Goal: Information Seeking & Learning: Learn about a topic

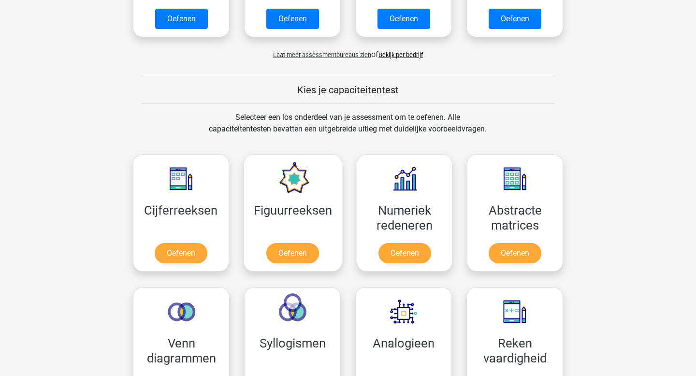
scroll to position [239, 0]
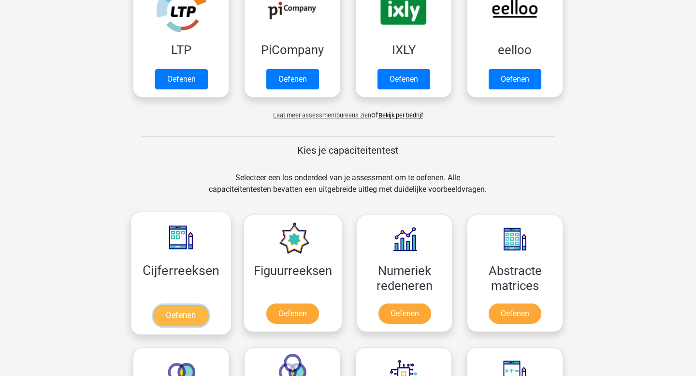
click at [188, 316] on link "Oefenen" at bounding box center [180, 315] width 55 height 21
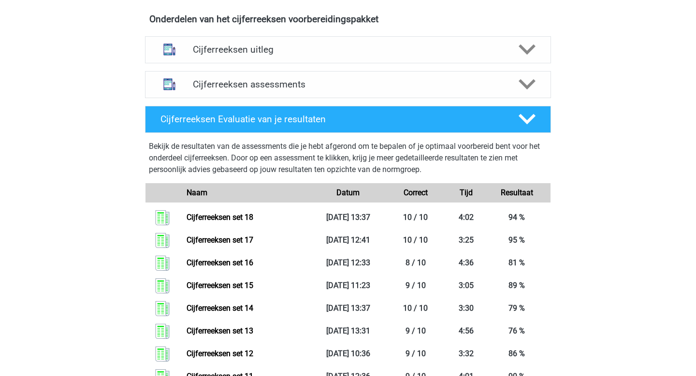
scroll to position [303, 0]
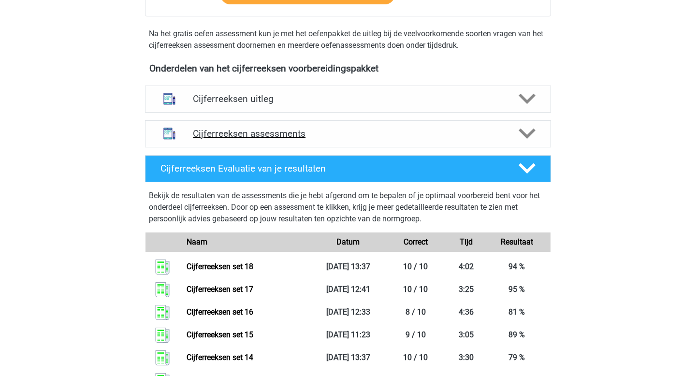
click at [253, 139] on h4 "Cijferreeksen assessments" at bounding box center [348, 133] width 310 height 11
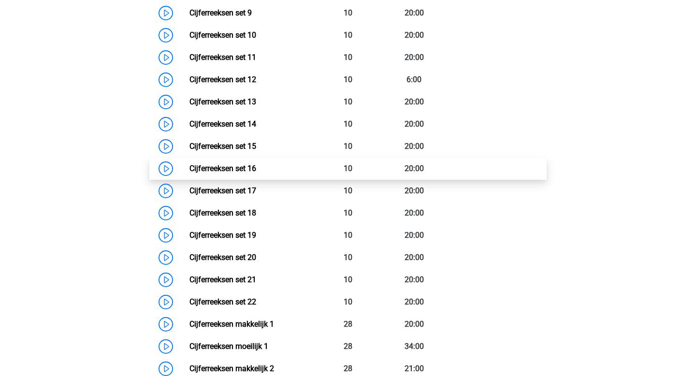
scroll to position [729, 0]
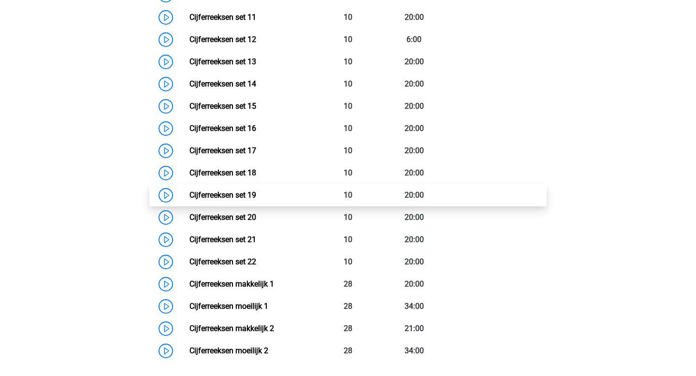
click at [256, 200] on link "Cijferreeksen set 19" at bounding box center [222, 194] width 67 height 9
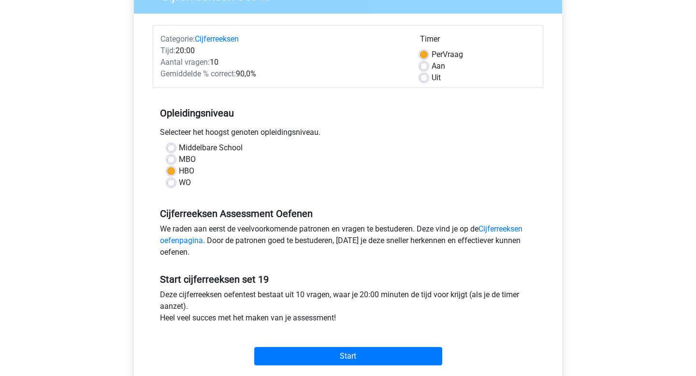
scroll to position [168, 0]
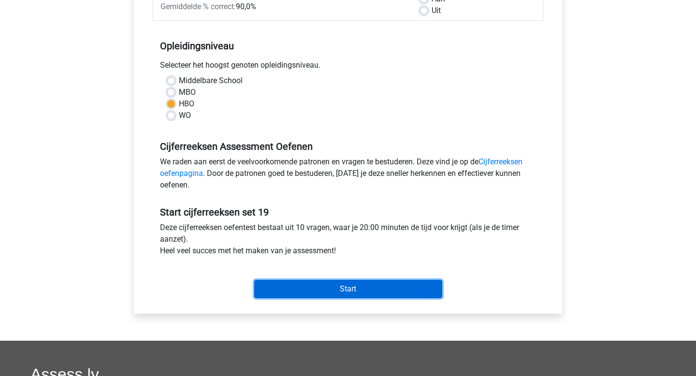
click at [269, 288] on input "Start" at bounding box center [348, 289] width 188 height 18
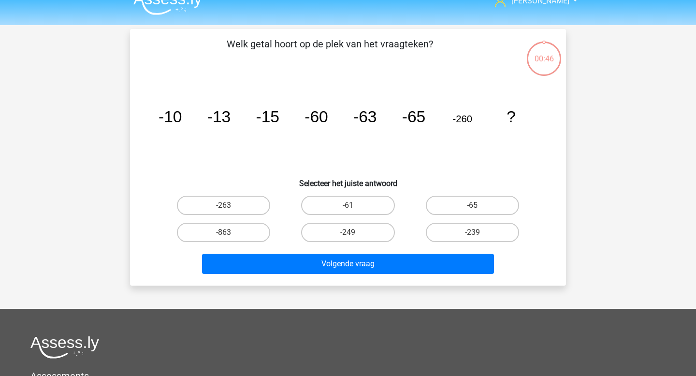
scroll to position [32, 0]
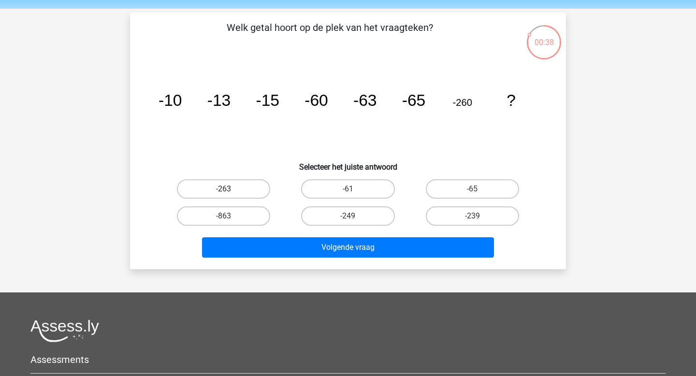
click at [235, 182] on label "-263" at bounding box center [223, 188] width 93 height 19
click at [230, 189] on input "-263" at bounding box center [227, 192] width 6 height 6
radio input "true"
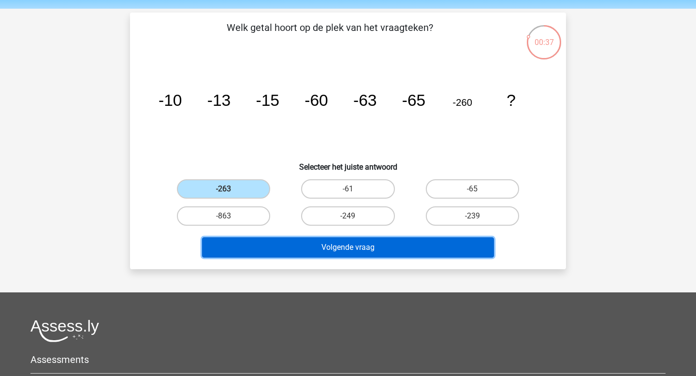
click at [305, 248] on button "Volgende vraag" at bounding box center [348, 247] width 292 height 20
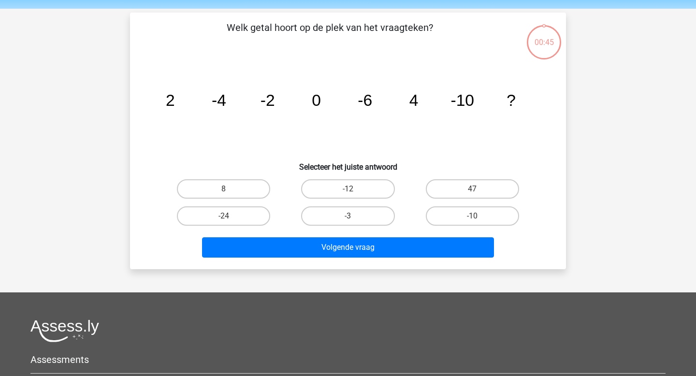
scroll to position [44, 0]
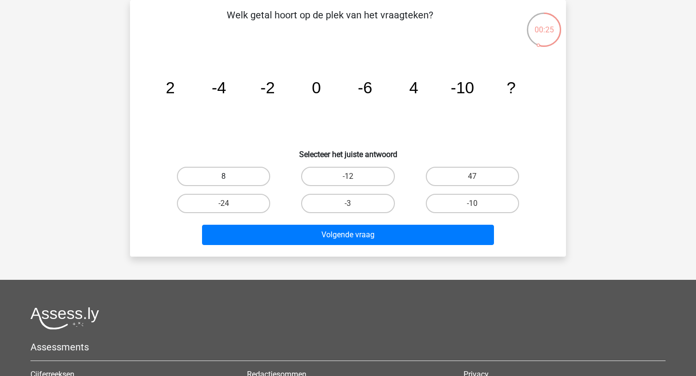
click at [246, 179] on label "8" at bounding box center [223, 176] width 93 height 19
click at [230, 179] on input "8" at bounding box center [227, 179] width 6 height 6
radio input "true"
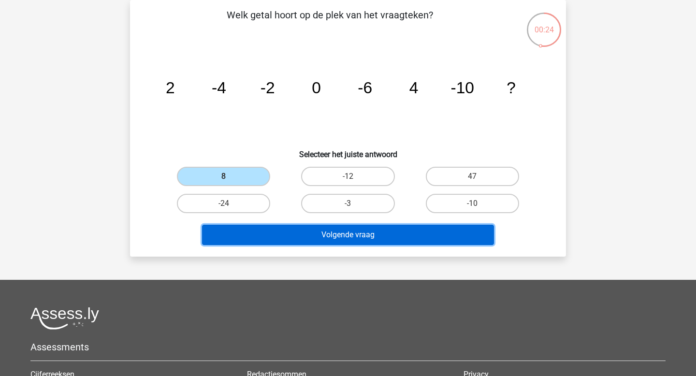
click at [323, 238] on button "Volgende vraag" at bounding box center [348, 235] width 292 height 20
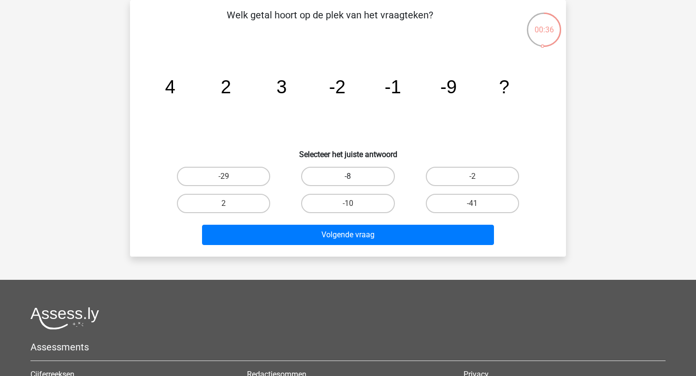
click at [343, 179] on label "-8" at bounding box center [347, 176] width 93 height 19
click at [348, 179] on input "-8" at bounding box center [351, 179] width 6 height 6
radio input "true"
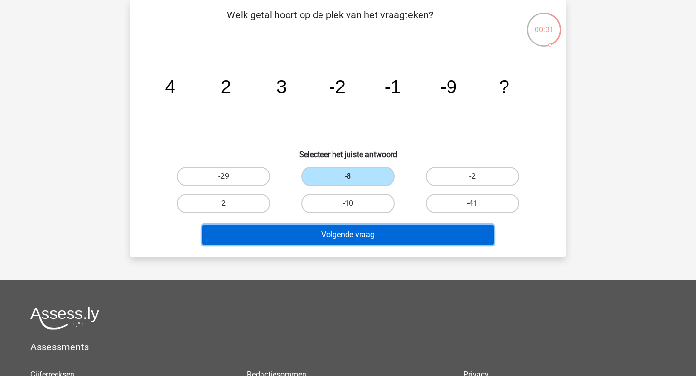
click at [350, 242] on button "Volgende vraag" at bounding box center [348, 235] width 292 height 20
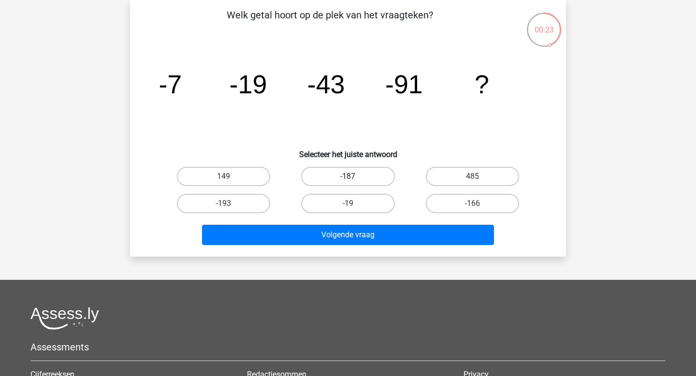
click at [364, 178] on label "-187" at bounding box center [347, 176] width 93 height 19
click at [354, 178] on input "-187" at bounding box center [351, 179] width 6 height 6
radio input "true"
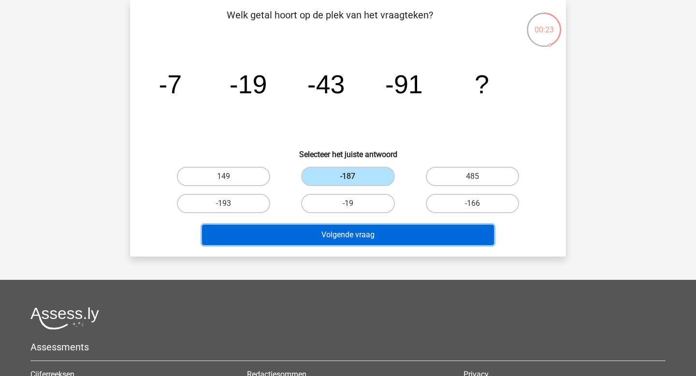
click at [348, 235] on button "Volgende vraag" at bounding box center [348, 235] width 292 height 20
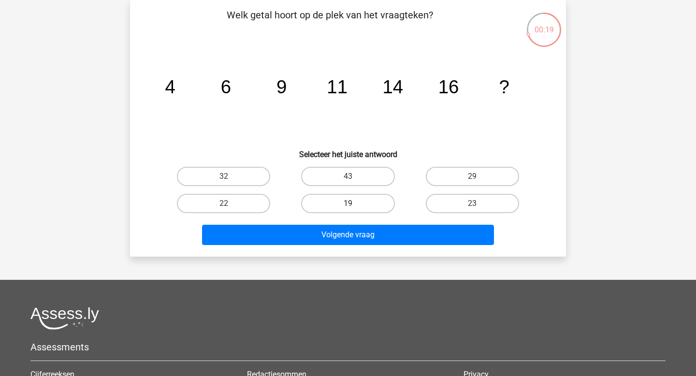
click at [385, 205] on label "19" at bounding box center [347, 203] width 93 height 19
click at [354, 205] on input "19" at bounding box center [351, 206] width 6 height 6
radio input "true"
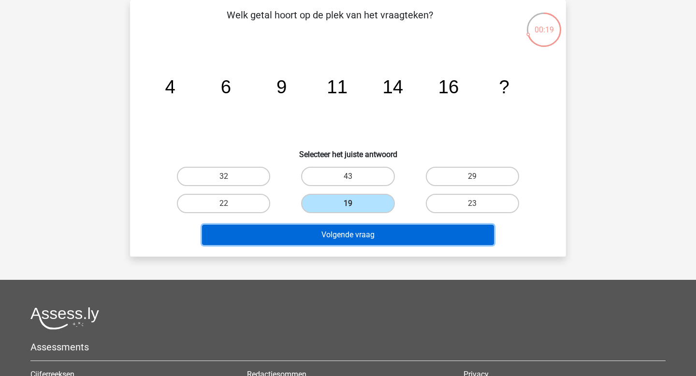
click at [365, 230] on button "Volgende vraag" at bounding box center [348, 235] width 292 height 20
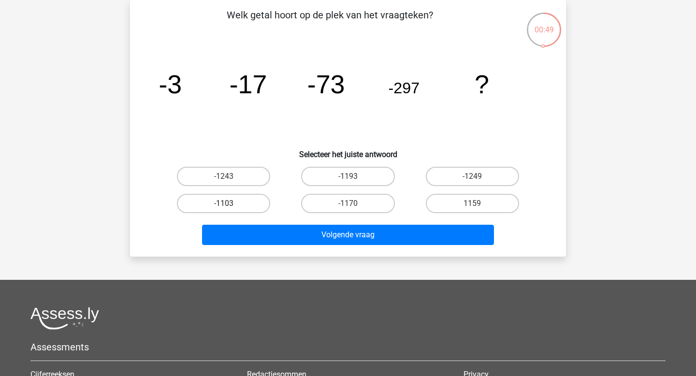
click at [257, 205] on label "-1103" at bounding box center [223, 203] width 93 height 19
click at [230, 205] on input "-1103" at bounding box center [227, 206] width 6 height 6
radio input "true"
click at [357, 182] on label "-1193" at bounding box center [347, 176] width 93 height 19
click at [354, 182] on input "-1193" at bounding box center [351, 179] width 6 height 6
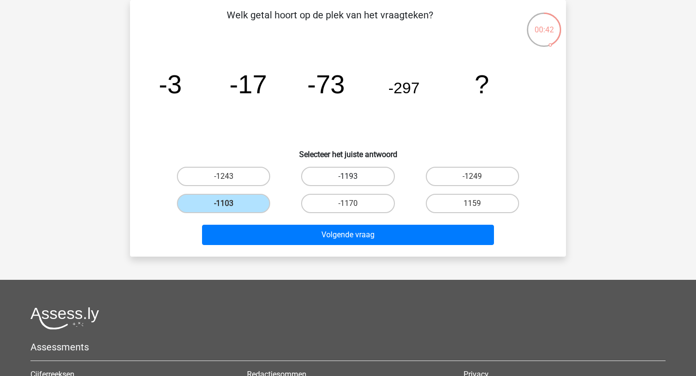
radio input "true"
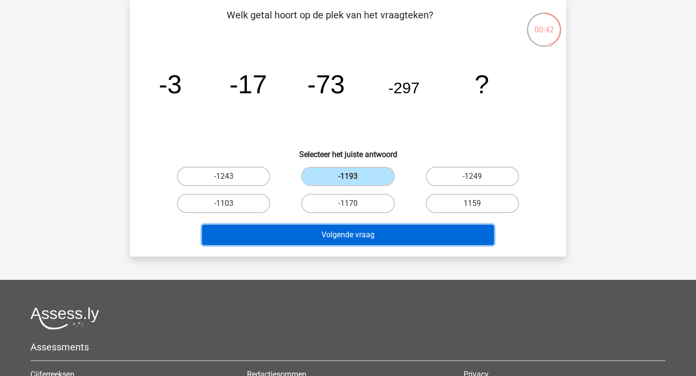
click at [336, 236] on button "Volgende vraag" at bounding box center [348, 235] width 292 height 20
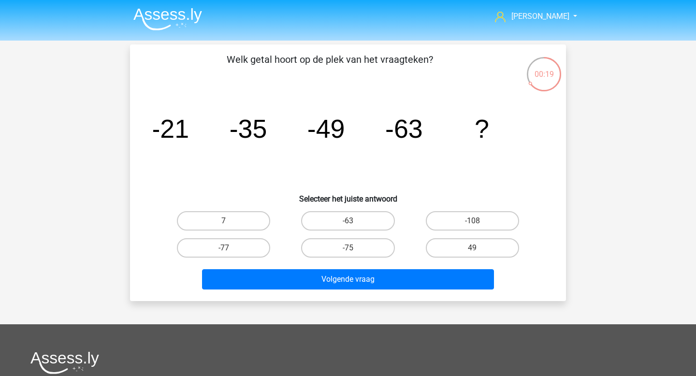
click at [238, 265] on div "Volgende vraag" at bounding box center [347, 277] width 405 height 32
click at [240, 255] on label "-77" at bounding box center [223, 247] width 93 height 19
click at [230, 254] on input "-77" at bounding box center [227, 251] width 6 height 6
radio input "true"
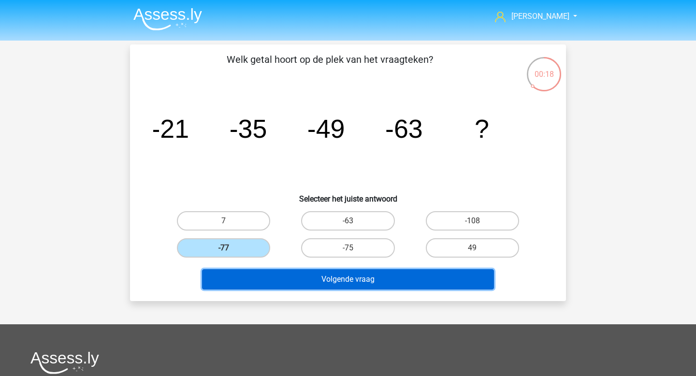
click at [256, 279] on button "Volgende vraag" at bounding box center [348, 279] width 292 height 20
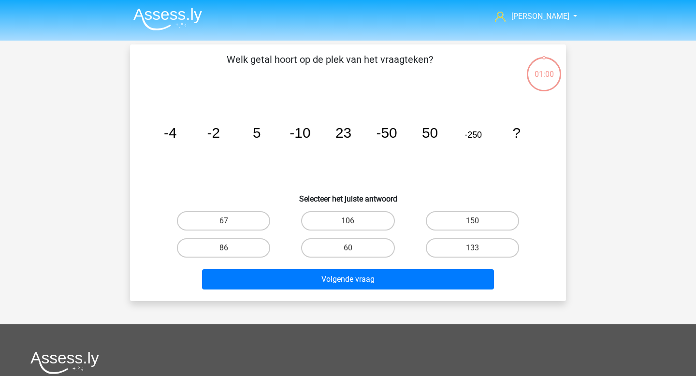
scroll to position [44, 0]
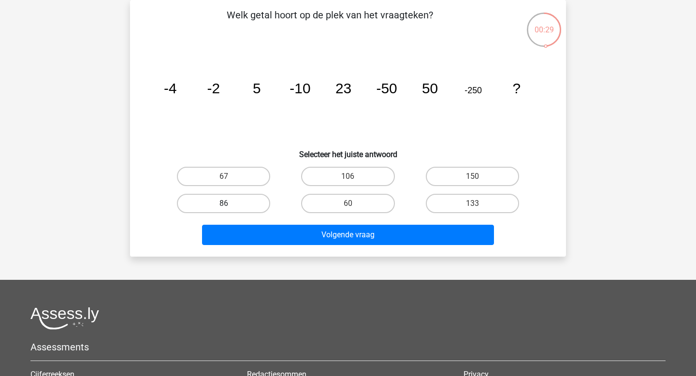
click at [231, 203] on label "86" at bounding box center [223, 203] width 93 height 19
click at [230, 203] on input "86" at bounding box center [227, 206] width 6 height 6
radio input "true"
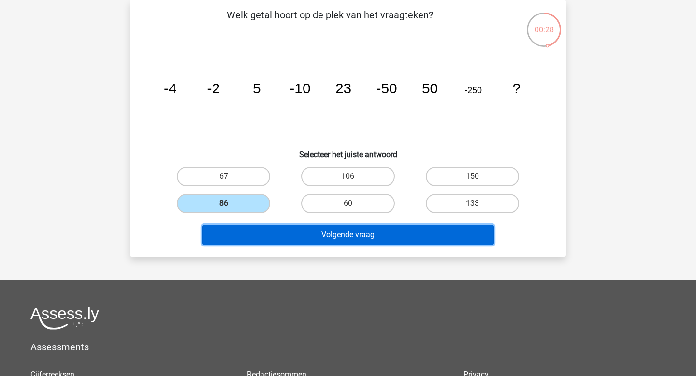
click at [291, 241] on button "Volgende vraag" at bounding box center [348, 235] width 292 height 20
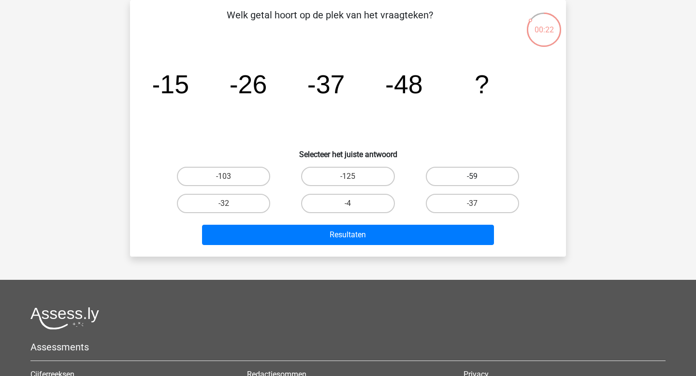
click at [482, 181] on label "-59" at bounding box center [472, 176] width 93 height 19
click at [478, 181] on input "-59" at bounding box center [475, 179] width 6 height 6
radio input "true"
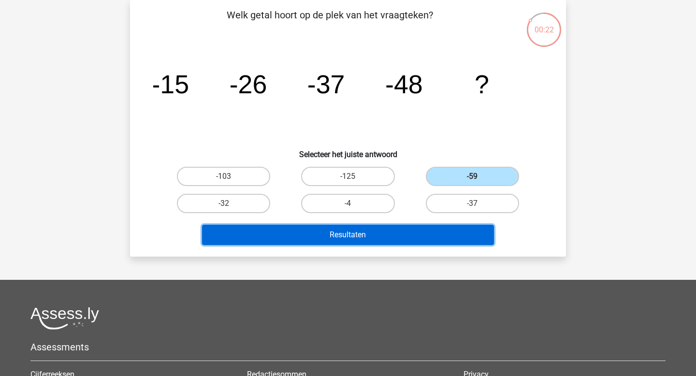
click at [400, 234] on button "Resultaten" at bounding box center [348, 235] width 292 height 20
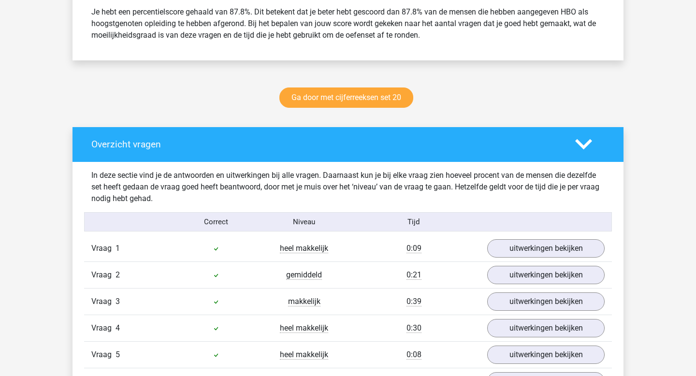
scroll to position [543, 0]
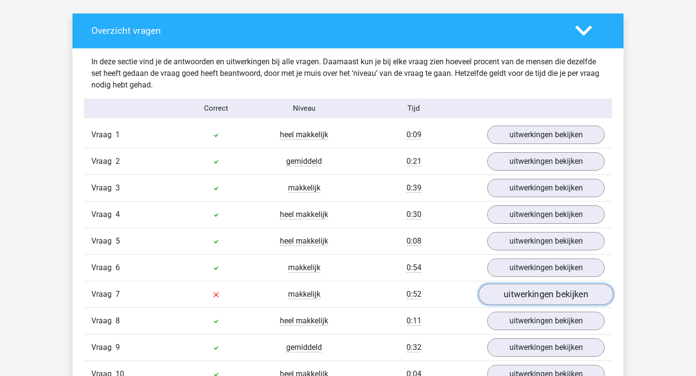
click at [545, 299] on link "uitwerkingen bekijken" at bounding box center [545, 294] width 135 height 21
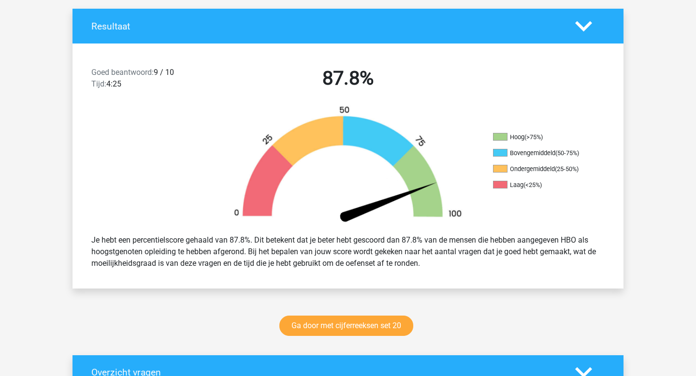
scroll to position [0, 0]
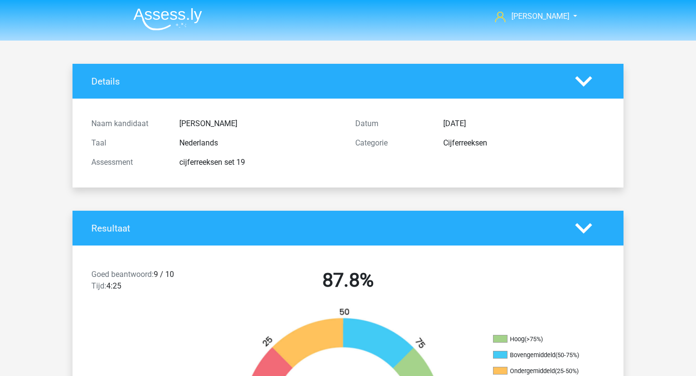
click at [179, 21] on img at bounding box center [167, 19] width 69 height 23
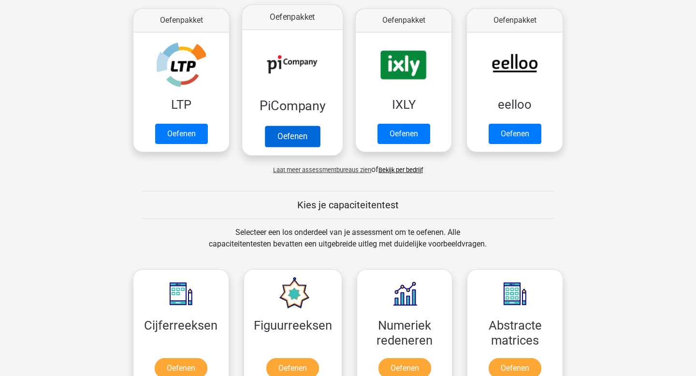
scroll to position [279, 0]
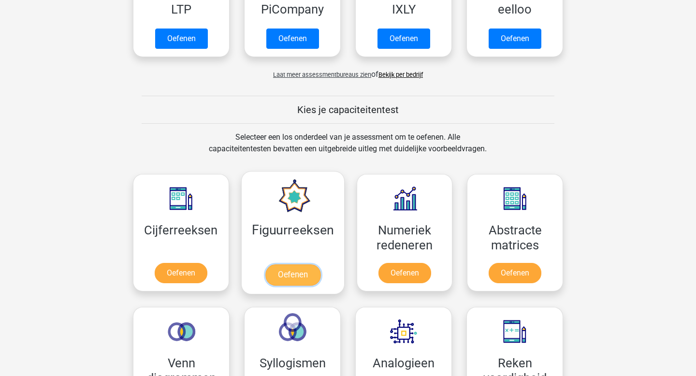
click at [302, 264] on link "Oefenen" at bounding box center [292, 274] width 55 height 21
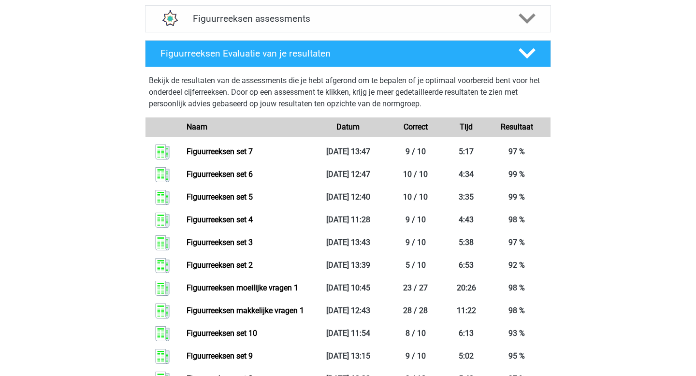
scroll to position [399, 0]
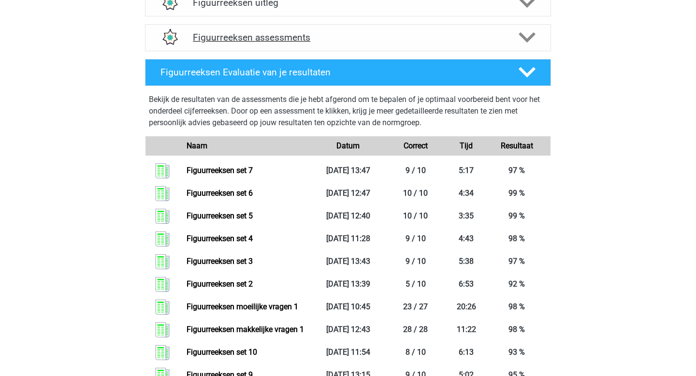
click at [282, 41] on h4 "Figuurreeksen assessments" at bounding box center [348, 37] width 310 height 11
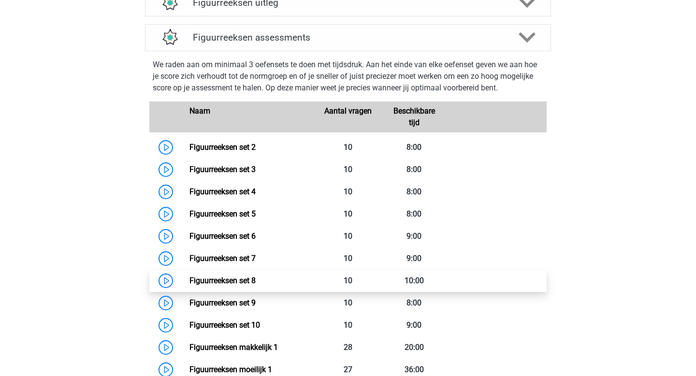
click at [233, 279] on link "Figuurreeksen set 8" at bounding box center [222, 280] width 66 height 9
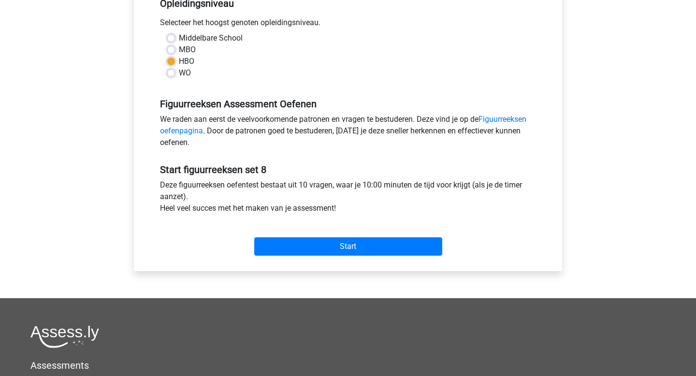
scroll to position [230, 0]
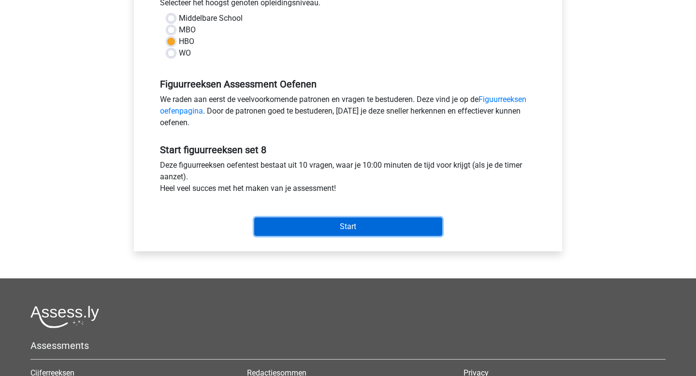
click at [324, 218] on input "Start" at bounding box center [348, 226] width 188 height 18
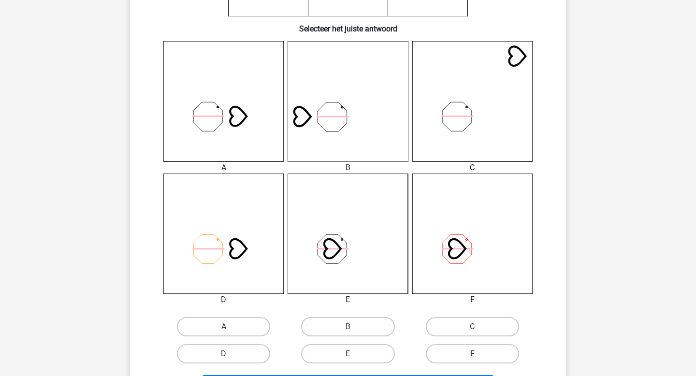
scroll to position [242, 0]
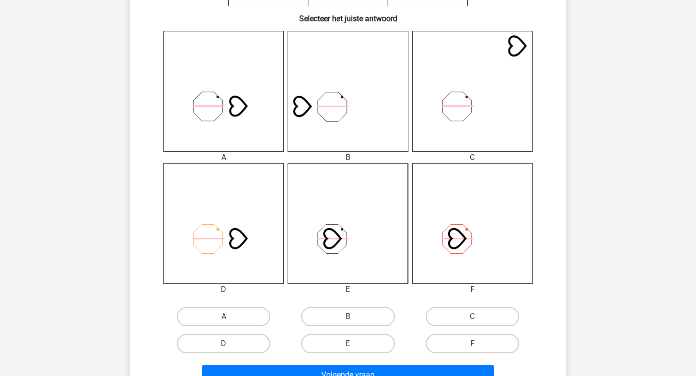
click at [245, 303] on div "A" at bounding box center [223, 316] width 124 height 27
click at [268, 324] on div "A" at bounding box center [223, 316] width 116 height 19
click at [260, 316] on label "A" at bounding box center [223, 316] width 93 height 19
click at [230, 316] on input "A" at bounding box center [227, 319] width 6 height 6
radio input "true"
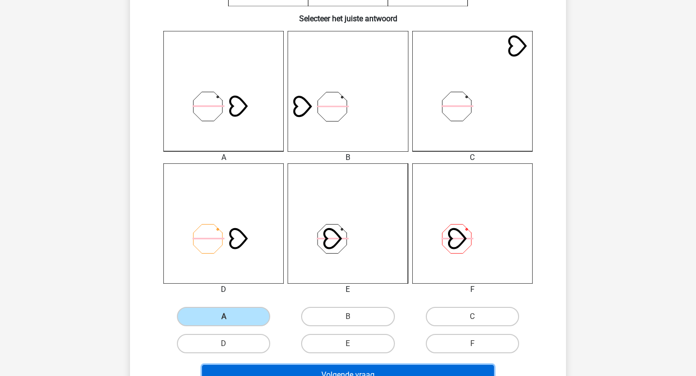
click at [280, 370] on button "Volgende vraag" at bounding box center [348, 375] width 292 height 20
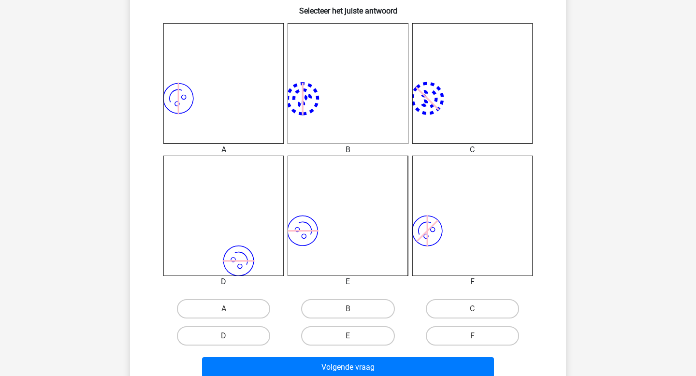
scroll to position [265, 0]
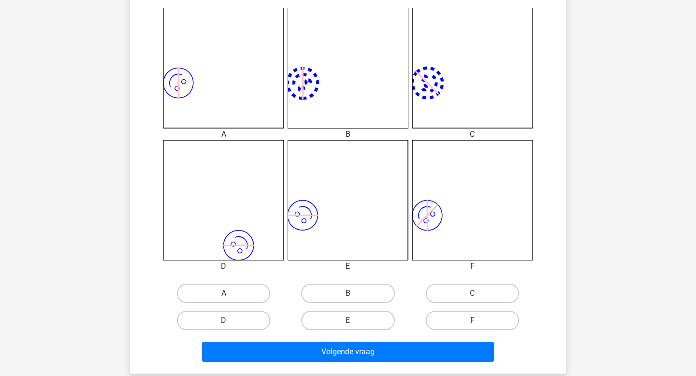
click at [255, 291] on label "A" at bounding box center [223, 293] width 93 height 19
click at [230, 293] on input "A" at bounding box center [227, 296] width 6 height 6
radio input "true"
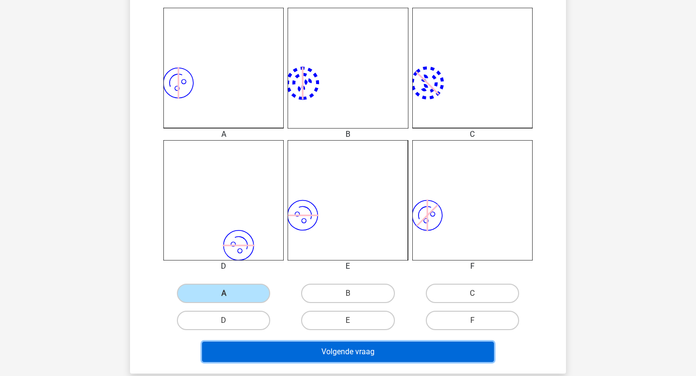
click at [322, 352] on button "Volgende vraag" at bounding box center [348, 352] width 292 height 20
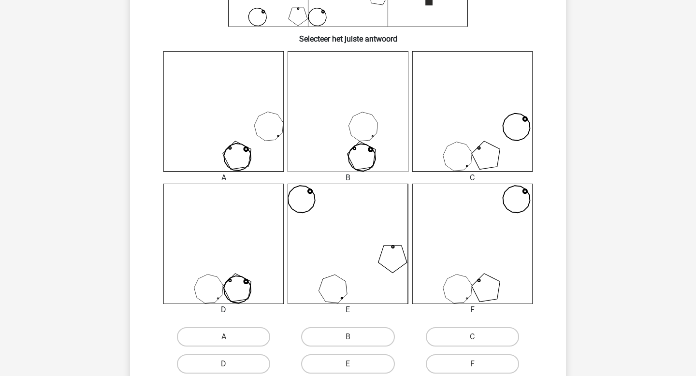
scroll to position [221, 0]
click at [240, 359] on label "D" at bounding box center [223, 364] width 93 height 19
click at [230, 364] on input "D" at bounding box center [227, 367] width 6 height 6
radio input "true"
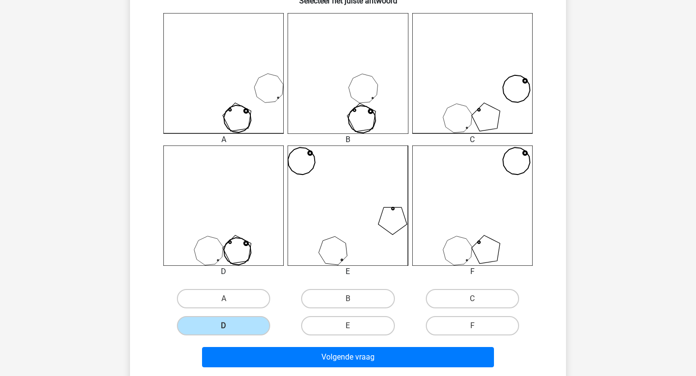
scroll to position [266, 0]
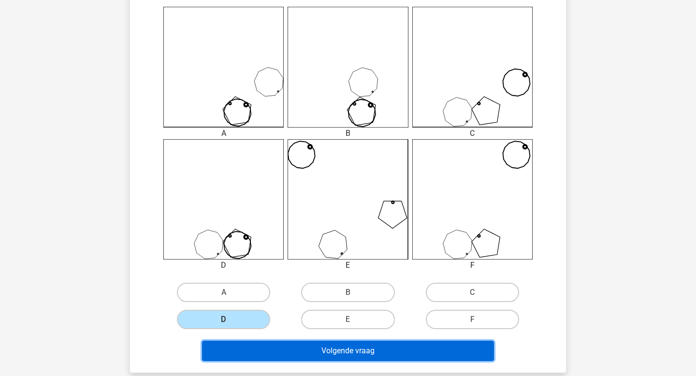
click at [251, 350] on button "Volgende vraag" at bounding box center [348, 351] width 292 height 20
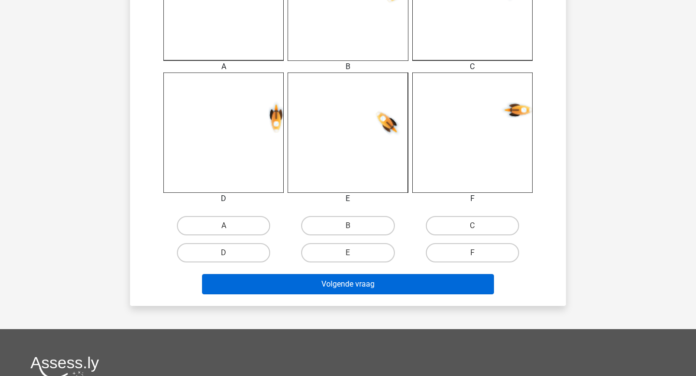
scroll to position [348, 0]
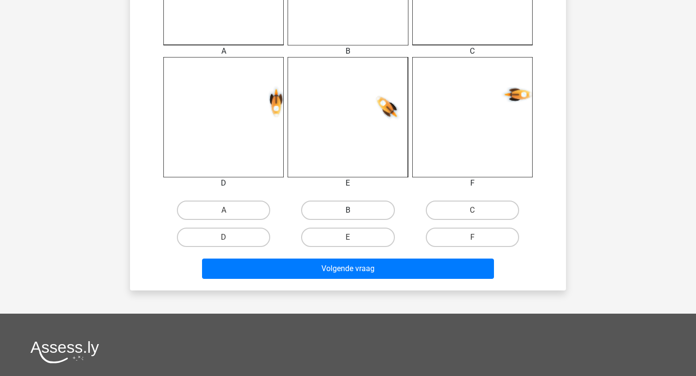
click at [390, 215] on label "B" at bounding box center [347, 209] width 93 height 19
click at [354, 215] on input "B" at bounding box center [351, 213] width 6 height 6
radio input "true"
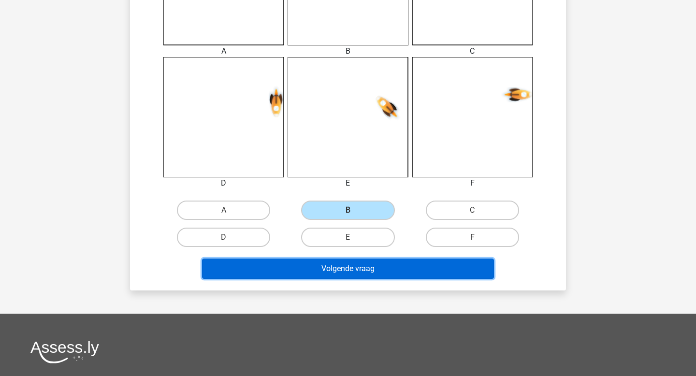
click at [384, 271] on button "Volgende vraag" at bounding box center [348, 268] width 292 height 20
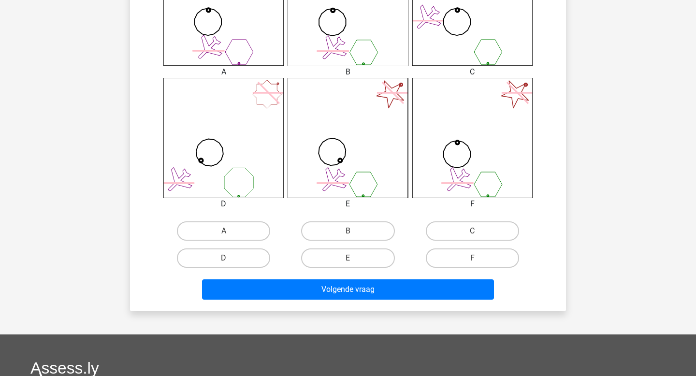
scroll to position [332, 0]
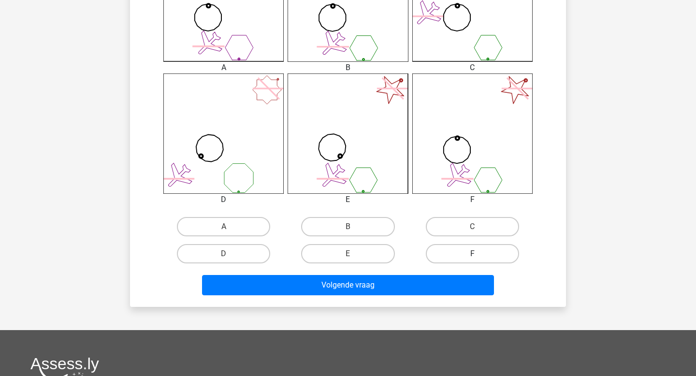
click at [494, 257] on label "F" at bounding box center [472, 253] width 93 height 19
click at [478, 257] on input "F" at bounding box center [475, 257] width 6 height 6
radio input "true"
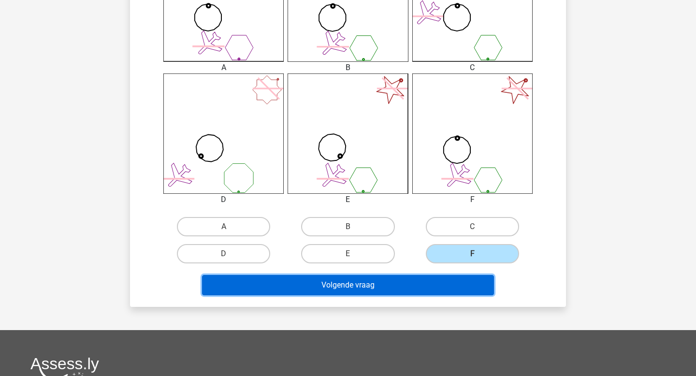
click at [440, 284] on button "Volgende vraag" at bounding box center [348, 285] width 292 height 20
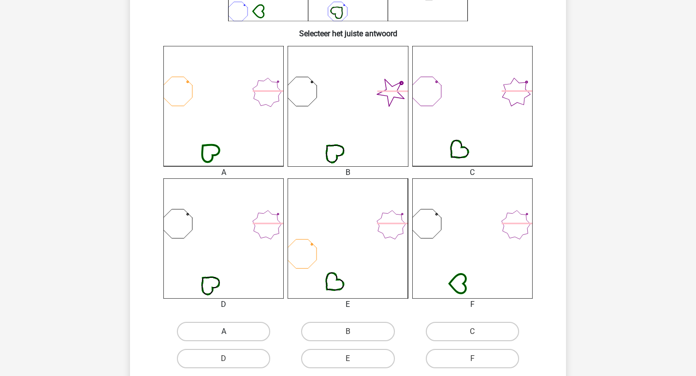
scroll to position [228, 0]
click at [237, 353] on label "D" at bounding box center [223, 357] width 93 height 19
click at [230, 357] on input "D" at bounding box center [227, 360] width 6 height 6
radio input "true"
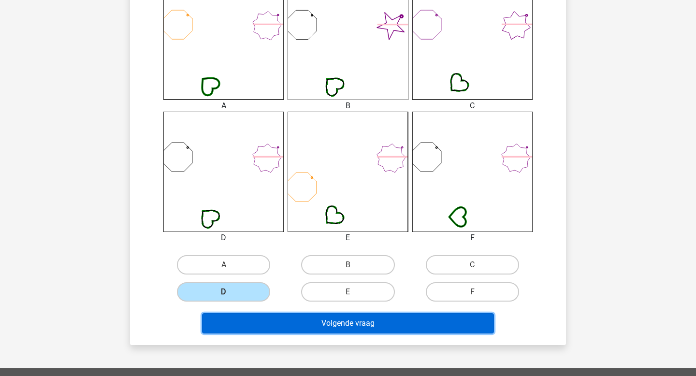
click at [343, 315] on button "Volgende vraag" at bounding box center [348, 323] width 292 height 20
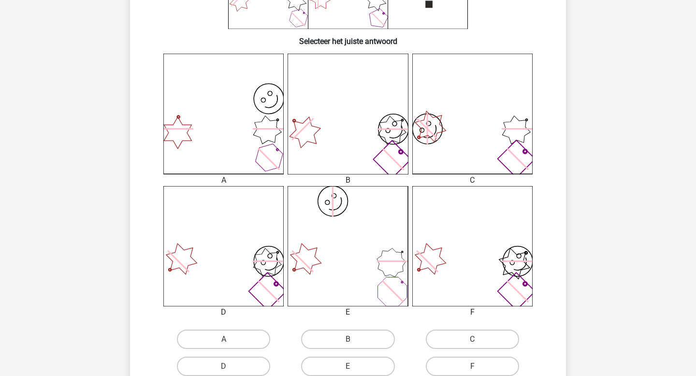
scroll to position [261, 0]
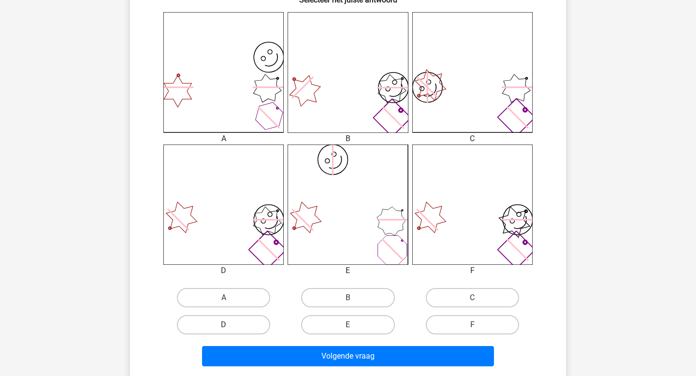
click at [242, 329] on label "D" at bounding box center [223, 324] width 93 height 19
click at [230, 329] on input "D" at bounding box center [227, 328] width 6 height 6
radio input "true"
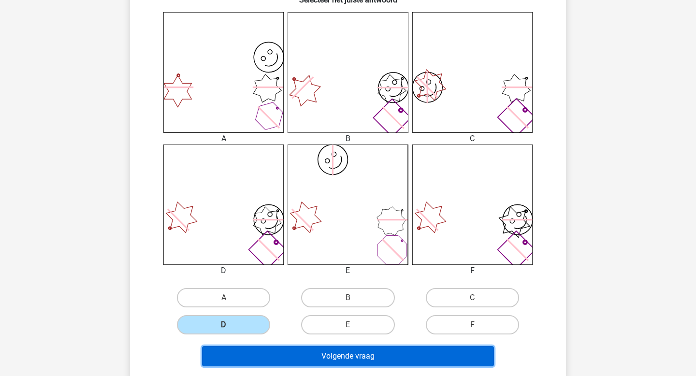
click at [314, 355] on button "Volgende vraag" at bounding box center [348, 356] width 292 height 20
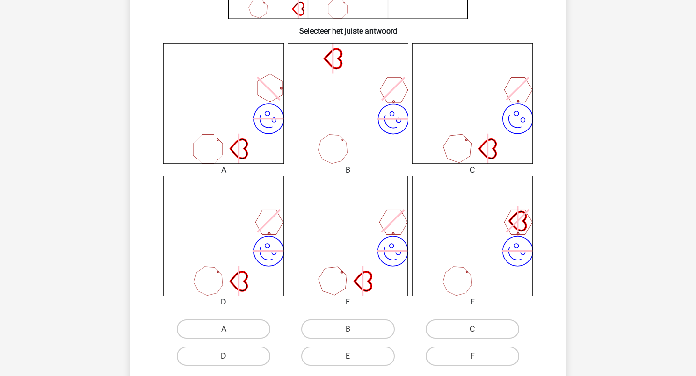
scroll to position [236, 0]
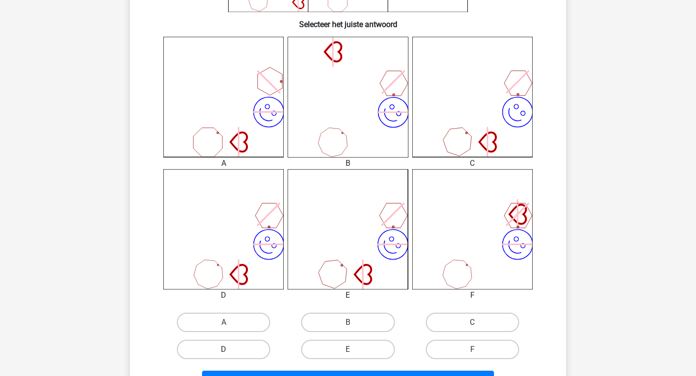
click at [253, 343] on label "D" at bounding box center [223, 349] width 93 height 19
click at [230, 349] on input "D" at bounding box center [227, 352] width 6 height 6
radio input "true"
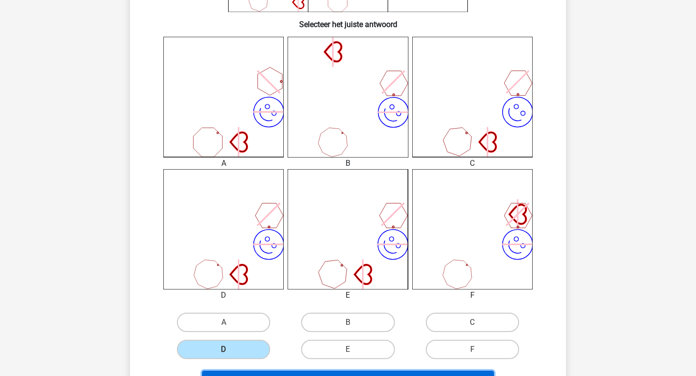
click at [288, 375] on button "Volgende vraag" at bounding box center [348, 381] width 292 height 20
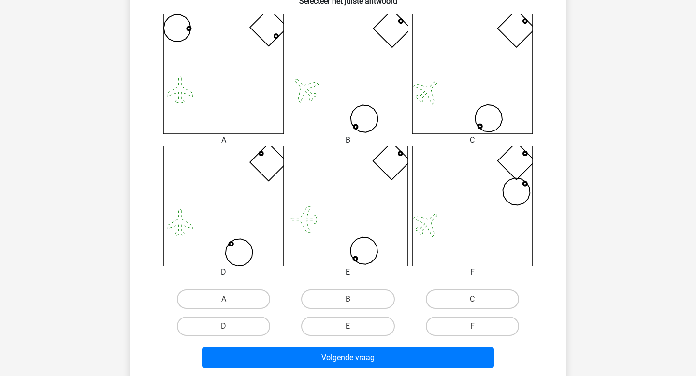
scroll to position [261, 0]
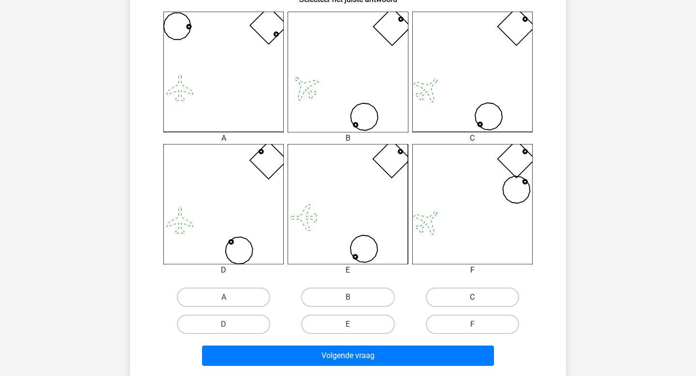
click at [469, 293] on label "C" at bounding box center [472, 296] width 93 height 19
click at [472, 297] on input "C" at bounding box center [475, 300] width 6 height 6
radio input "true"
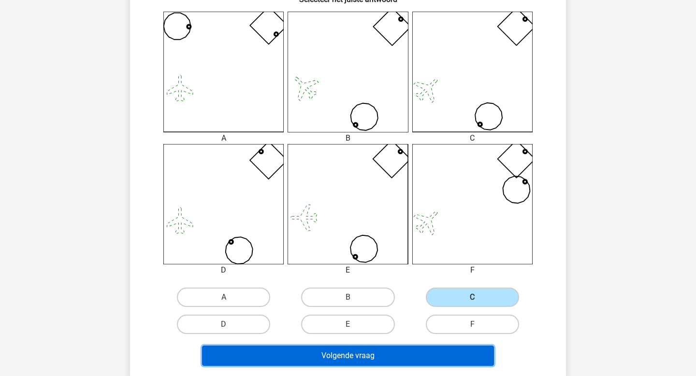
click at [398, 360] on button "Volgende vraag" at bounding box center [348, 355] width 292 height 20
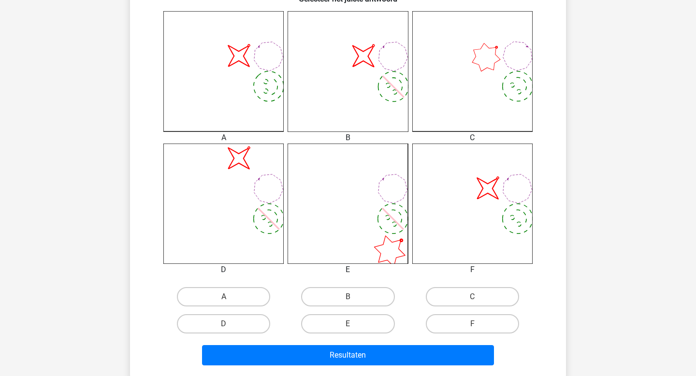
scroll to position [282, 0]
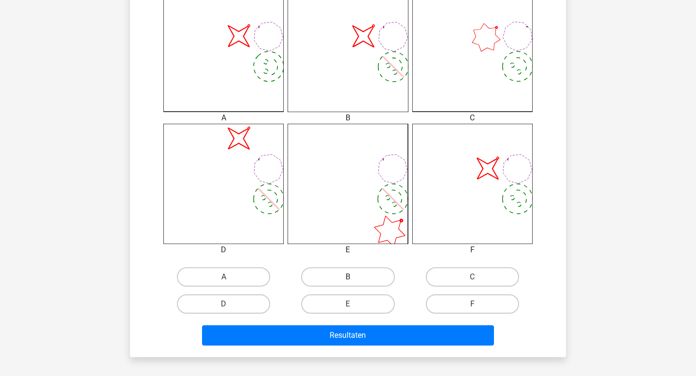
click at [371, 285] on label "B" at bounding box center [347, 276] width 93 height 19
click at [354, 283] on input "B" at bounding box center [351, 280] width 6 height 6
radio input "true"
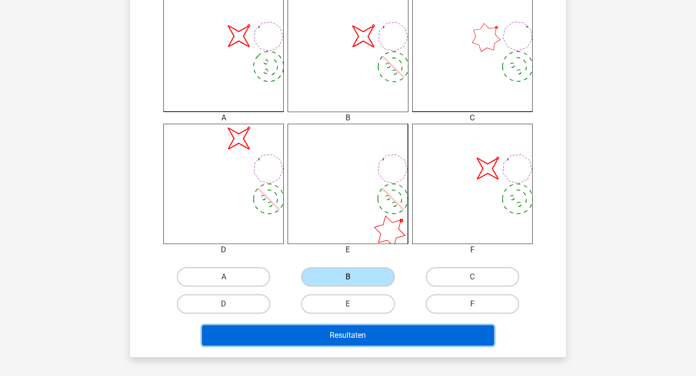
click at [373, 340] on button "Resultaten" at bounding box center [348, 335] width 292 height 20
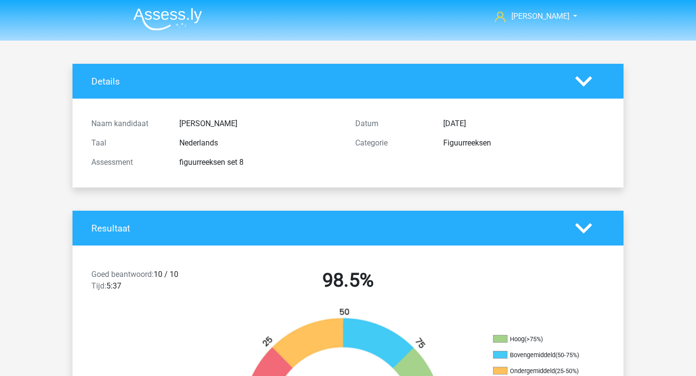
click at [158, 14] on img at bounding box center [167, 19] width 69 height 23
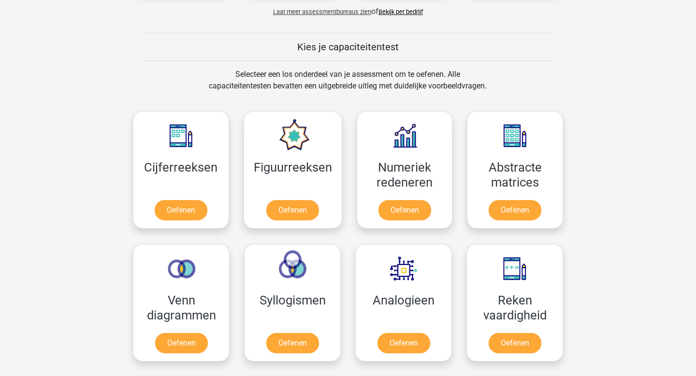
scroll to position [392, 0]
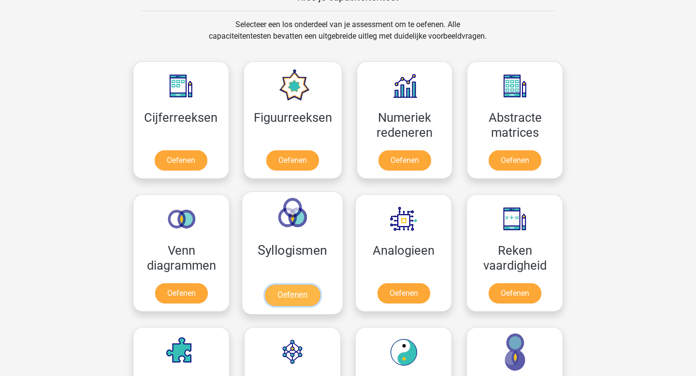
click at [303, 302] on link "Oefenen" at bounding box center [292, 295] width 55 height 21
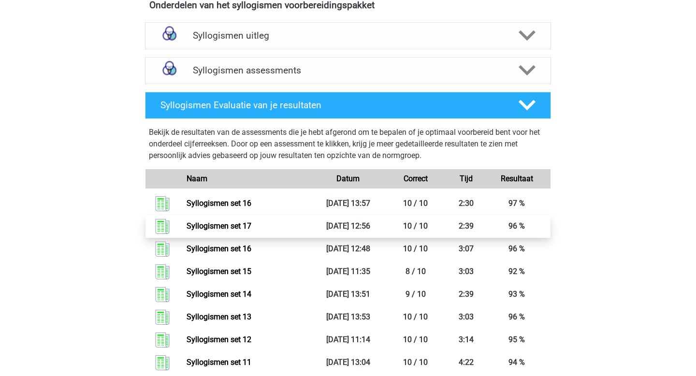
scroll to position [324, 0]
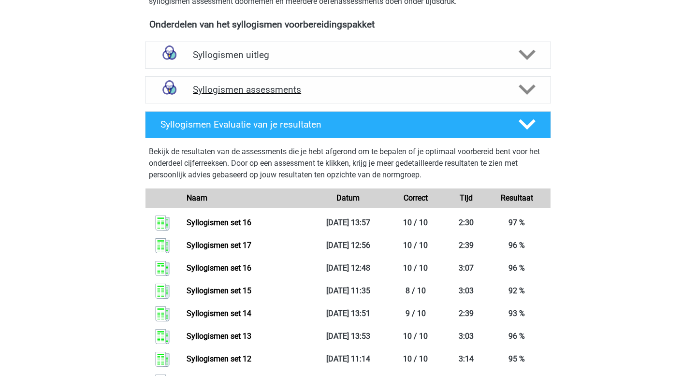
click at [250, 82] on div "Syllogismen assessments" at bounding box center [348, 89] width 406 height 27
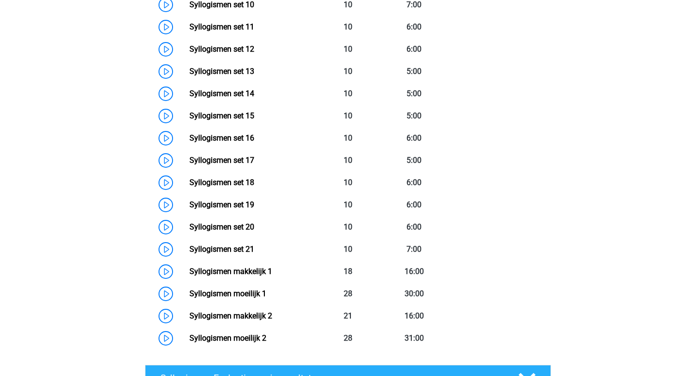
scroll to position [701, 0]
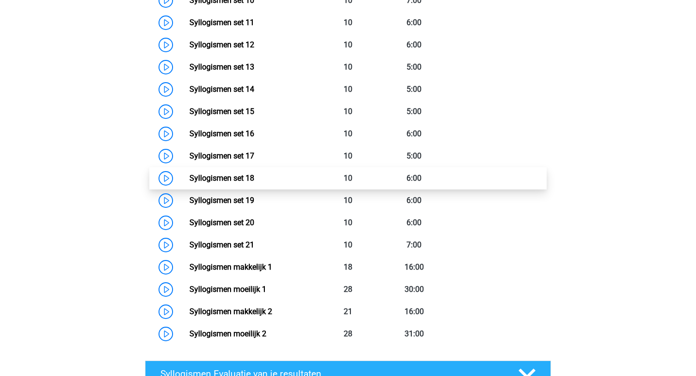
click at [249, 174] on link "Syllogismen set 18" at bounding box center [221, 177] width 65 height 9
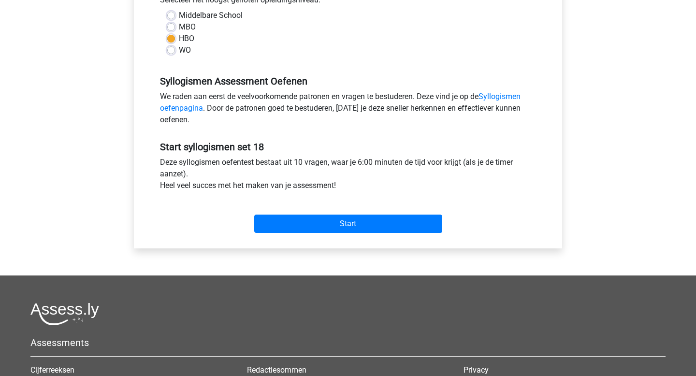
scroll to position [265, 0]
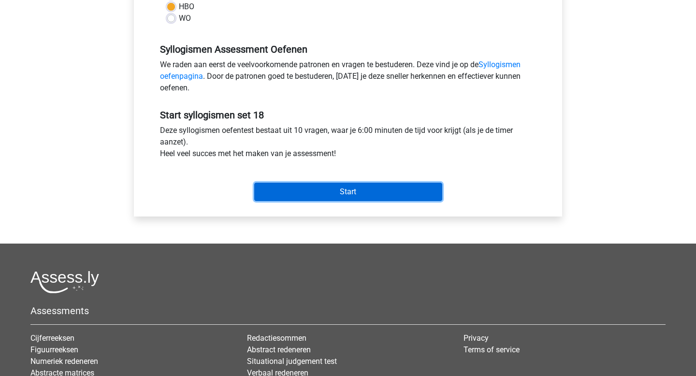
click at [328, 185] on input "Start" at bounding box center [348, 192] width 188 height 18
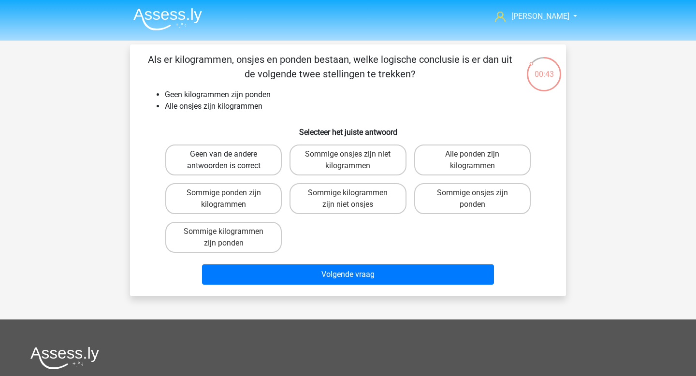
click at [249, 150] on label "Geen van de andere antwoorden is correct" at bounding box center [223, 159] width 116 height 31
click at [230, 154] on input "Geen van de andere antwoorden is correct" at bounding box center [227, 157] width 6 height 6
radio input "true"
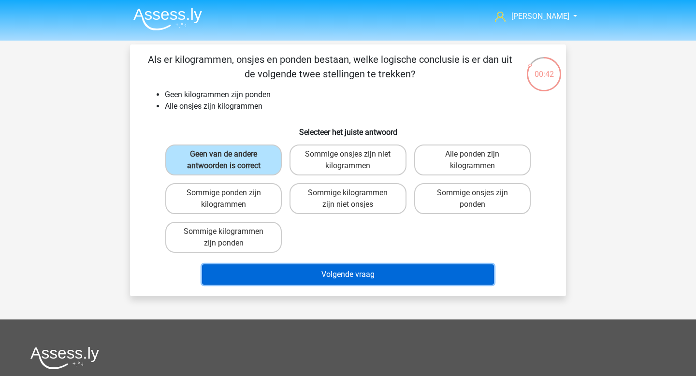
click at [353, 271] on button "Volgende vraag" at bounding box center [348, 274] width 292 height 20
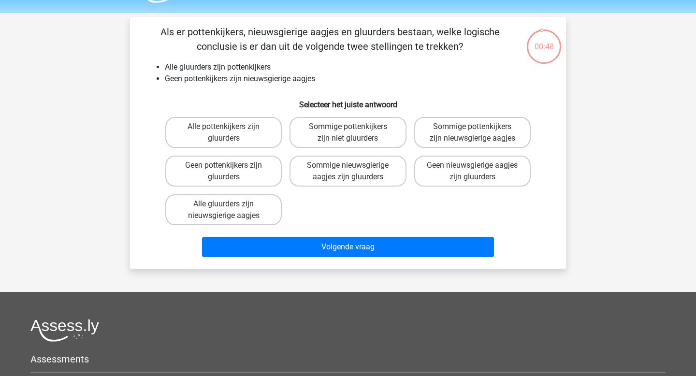
scroll to position [25, 0]
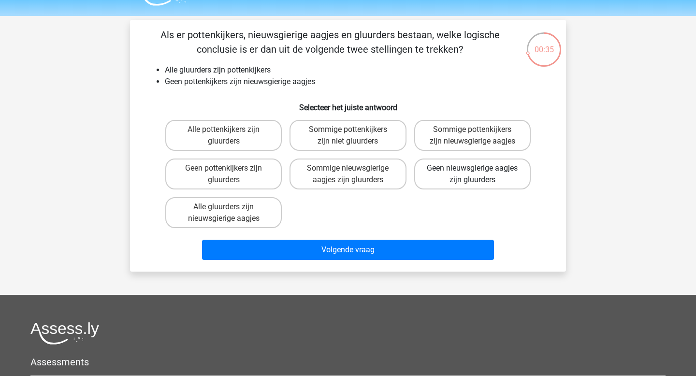
click at [460, 184] on label "Geen nieuwsgierige aagjes zijn gluurders" at bounding box center [472, 173] width 116 height 31
click at [472, 174] on input "Geen nieuwsgierige aagjes zijn gluurders" at bounding box center [475, 171] width 6 height 6
radio input "true"
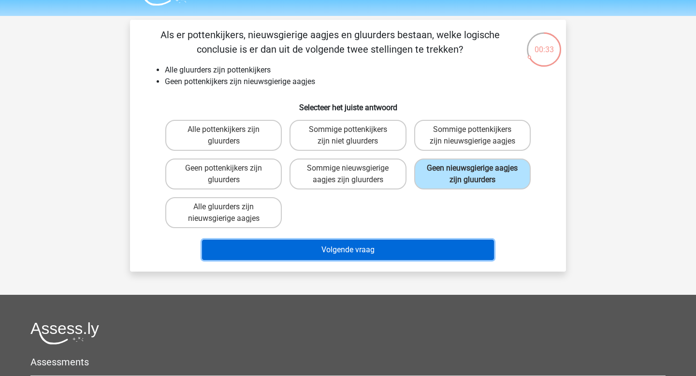
click at [400, 256] on button "Volgende vraag" at bounding box center [348, 250] width 292 height 20
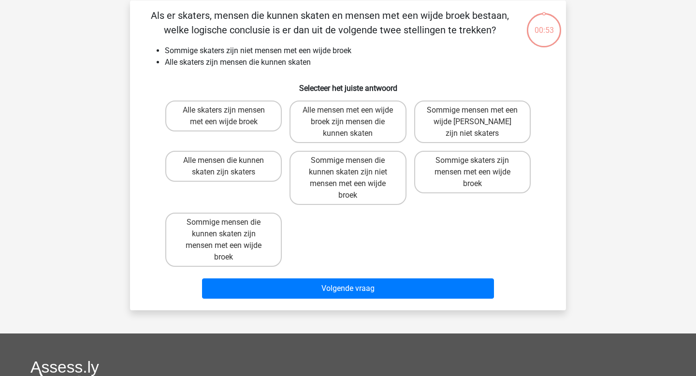
scroll to position [44, 0]
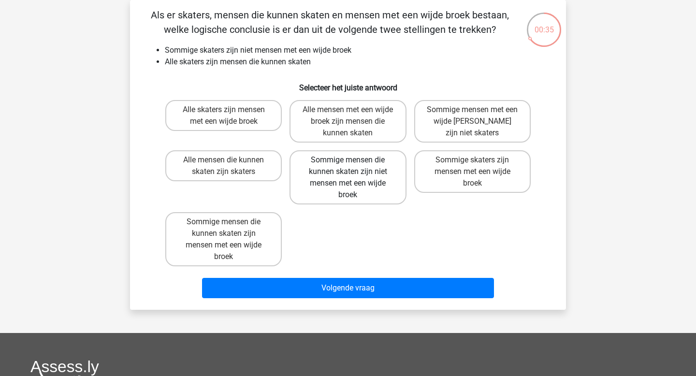
click at [373, 177] on label "Sommige mensen die kunnen skaten zijn niet mensen met een wijde broek" at bounding box center [347, 177] width 116 height 54
click at [354, 166] on input "Sommige mensen die kunnen skaten zijn niet mensen met een wijde broek" at bounding box center [351, 163] width 6 height 6
radio input "true"
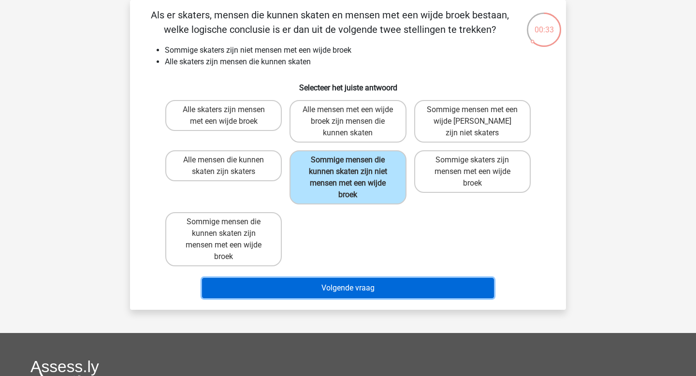
click at [327, 297] on button "Volgende vraag" at bounding box center [348, 288] width 292 height 20
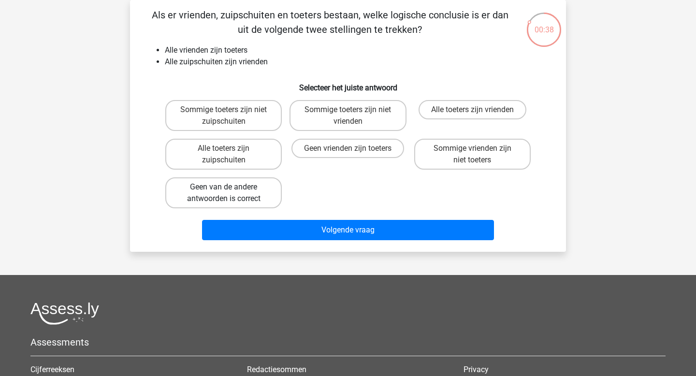
click at [257, 195] on label "Geen van de andere antwoorden is correct" at bounding box center [223, 192] width 116 height 31
click at [230, 193] on input "Geen van de andere antwoorden is correct" at bounding box center [227, 190] width 6 height 6
radio input "true"
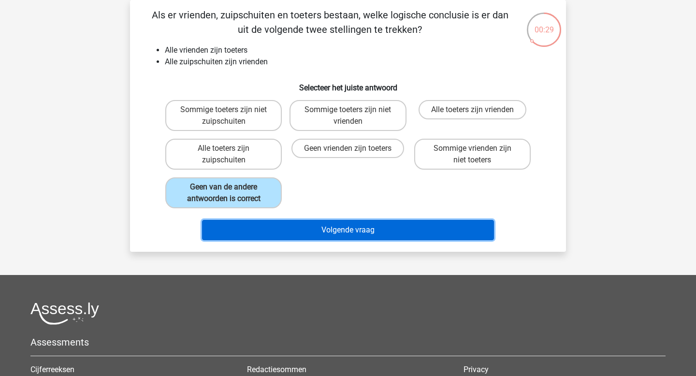
click at [322, 236] on button "Volgende vraag" at bounding box center [348, 230] width 292 height 20
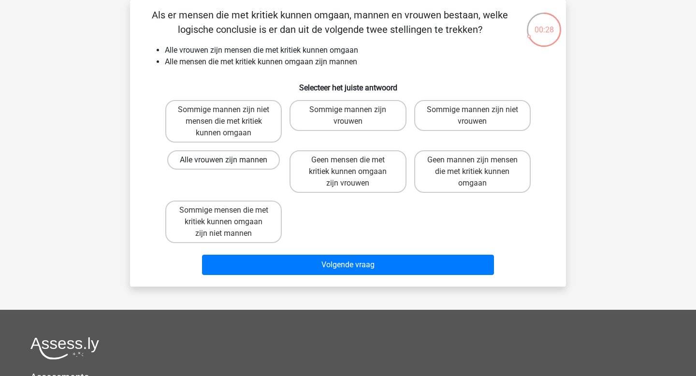
click at [254, 166] on label "Alle vrouwen zijn mannen" at bounding box center [223, 159] width 113 height 19
click at [230, 166] on input "Alle vrouwen zijn mannen" at bounding box center [227, 163] width 6 height 6
radio input "true"
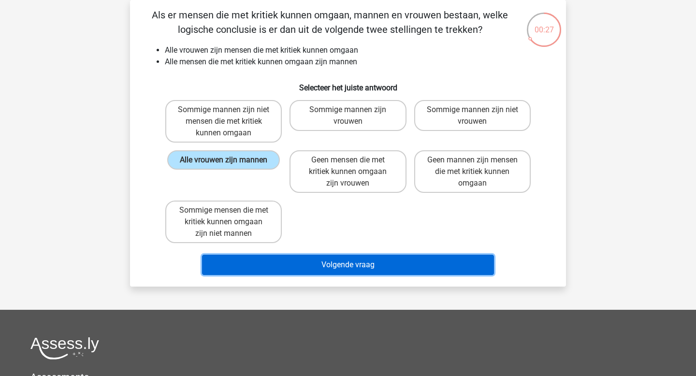
click at [315, 261] on button "Volgende vraag" at bounding box center [348, 265] width 292 height 20
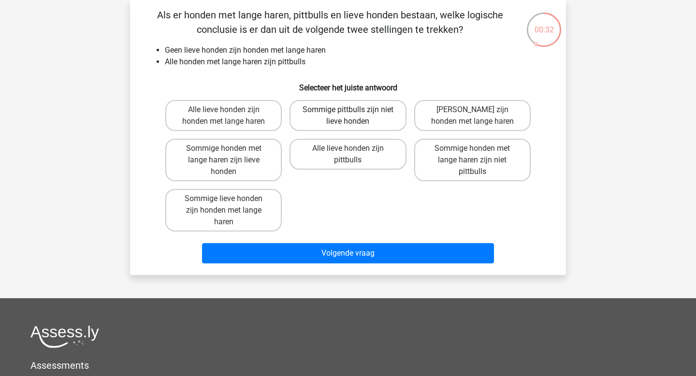
click at [345, 121] on label "Sommige pittbulls zijn niet lieve honden" at bounding box center [347, 115] width 116 height 31
click at [348, 116] on input "Sommige pittbulls zijn niet lieve honden" at bounding box center [351, 113] width 6 height 6
radio input "true"
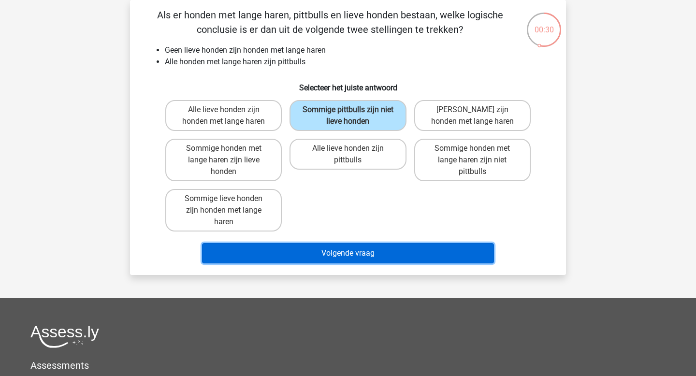
click at [339, 257] on button "Volgende vraag" at bounding box center [348, 253] width 292 height 20
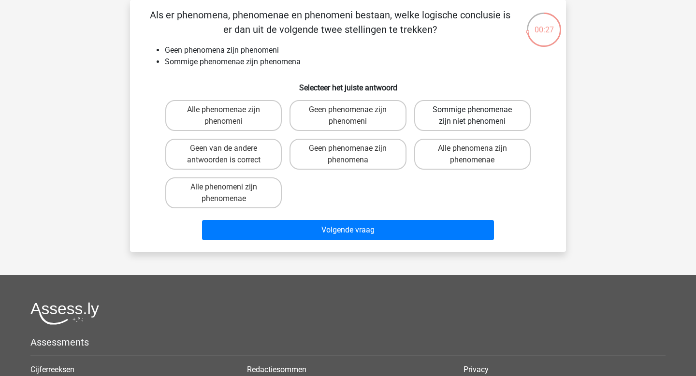
click at [455, 118] on label "Sommige phenomenae zijn niet phenomeni" at bounding box center [472, 115] width 116 height 31
click at [472, 116] on input "Sommige phenomenae zijn niet phenomeni" at bounding box center [475, 113] width 6 height 6
radio input "true"
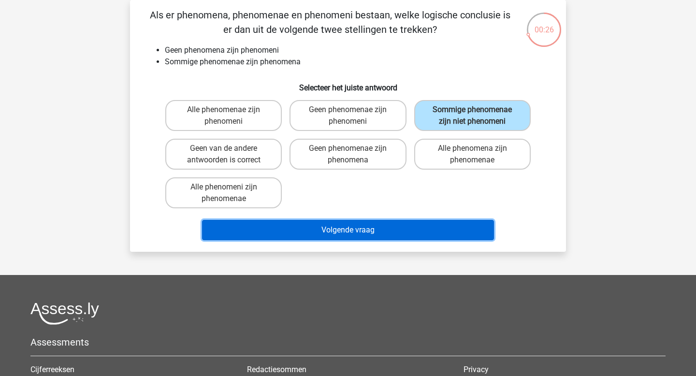
click at [362, 231] on button "Volgende vraag" at bounding box center [348, 230] width 292 height 20
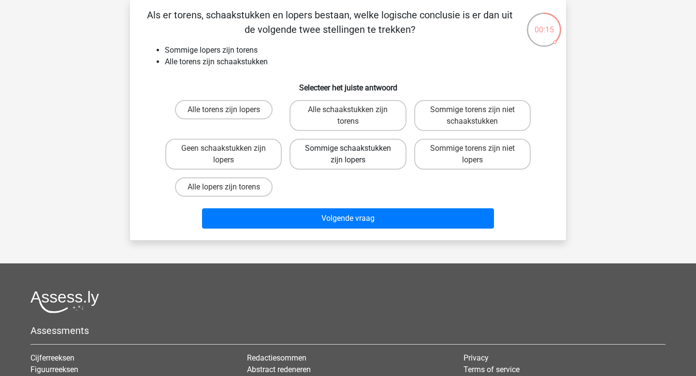
click at [368, 160] on label "Sommige schaakstukken zijn lopers" at bounding box center [347, 154] width 116 height 31
click at [354, 155] on input "Sommige schaakstukken zijn lopers" at bounding box center [351, 151] width 6 height 6
radio input "true"
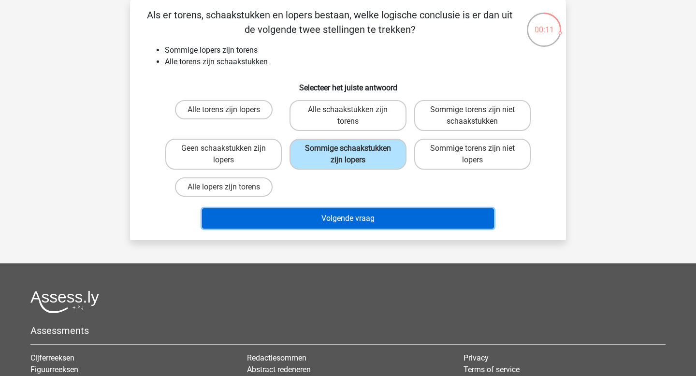
click at [365, 220] on button "Volgende vraag" at bounding box center [348, 218] width 292 height 20
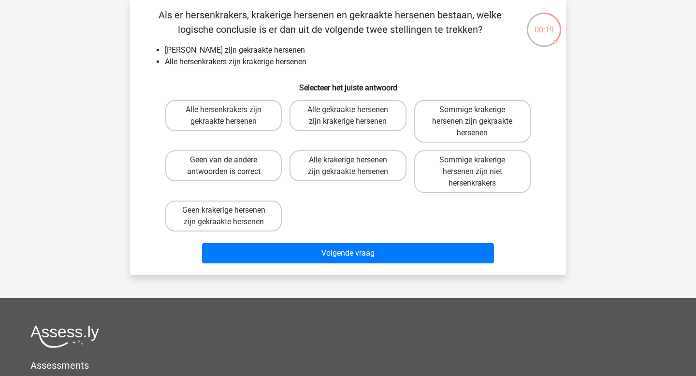
click at [255, 160] on label "Geen van de andere antwoorden is correct" at bounding box center [223, 165] width 116 height 31
click at [230, 160] on input "Geen van de andere antwoorden is correct" at bounding box center [227, 163] width 6 height 6
radio input "true"
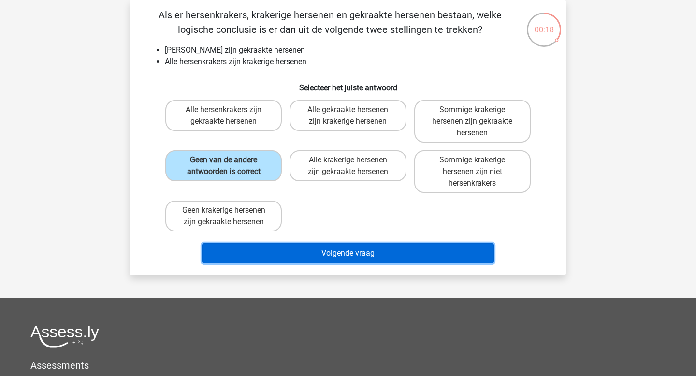
click at [339, 253] on button "Volgende vraag" at bounding box center [348, 253] width 292 height 20
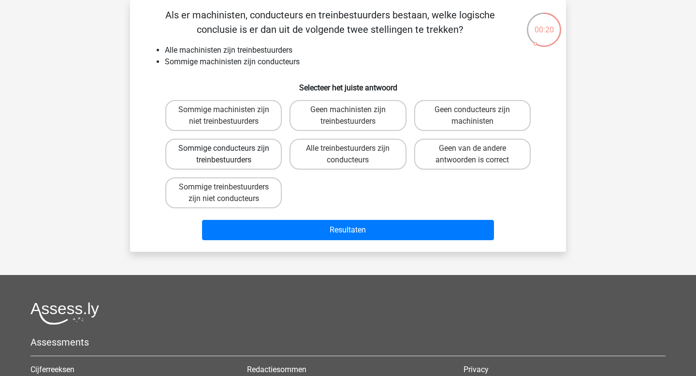
click at [248, 159] on label "Sommige conducteurs zijn treinbestuurders" at bounding box center [223, 154] width 116 height 31
click at [230, 155] on input "Sommige conducteurs zijn treinbestuurders" at bounding box center [227, 151] width 6 height 6
radio input "true"
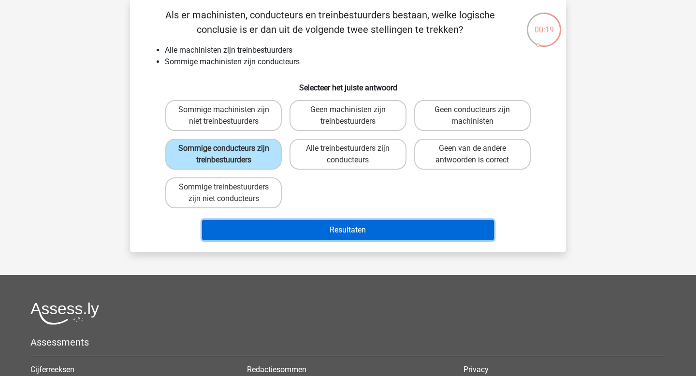
click at [308, 226] on button "Resultaten" at bounding box center [348, 230] width 292 height 20
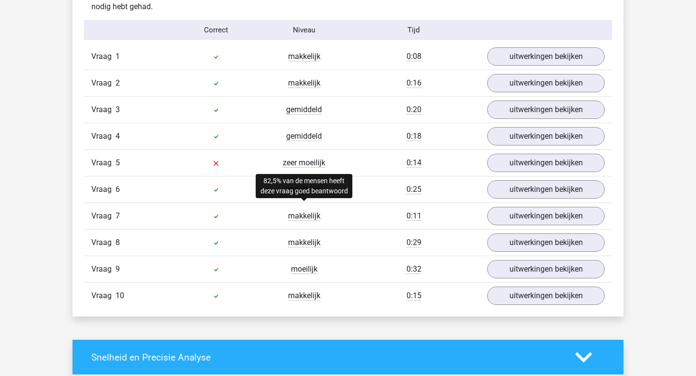
scroll to position [614, 0]
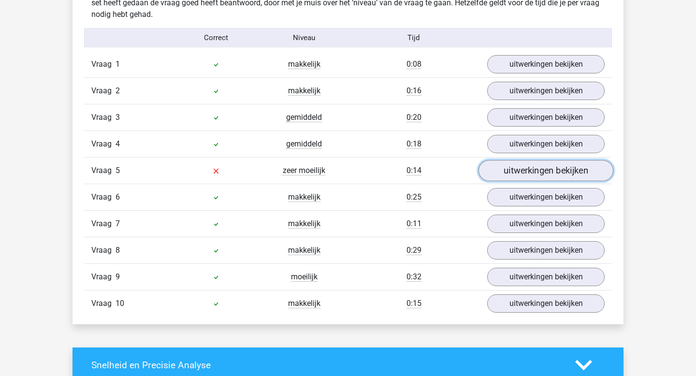
click at [513, 169] on link "uitwerkingen bekijken" at bounding box center [545, 170] width 135 height 21
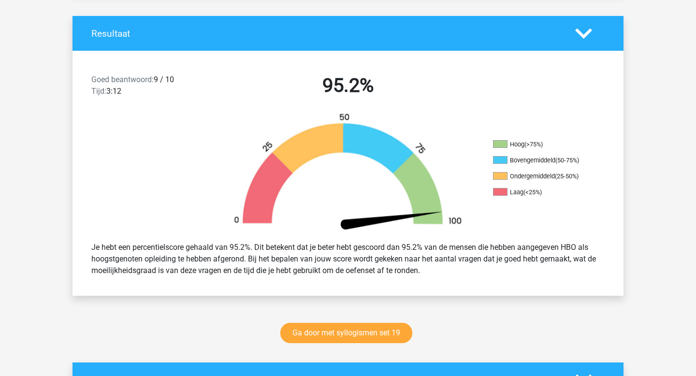
scroll to position [0, 0]
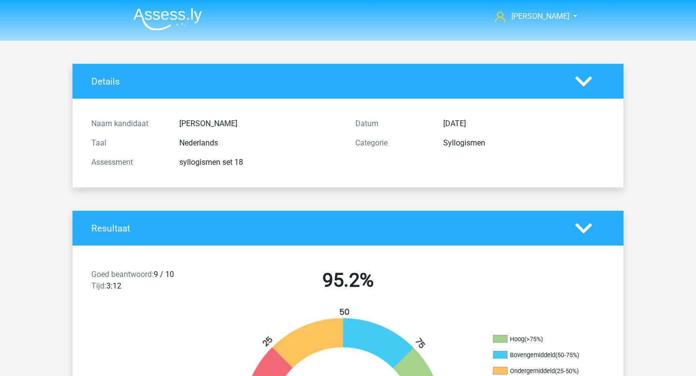
click at [173, 18] on img at bounding box center [167, 19] width 69 height 23
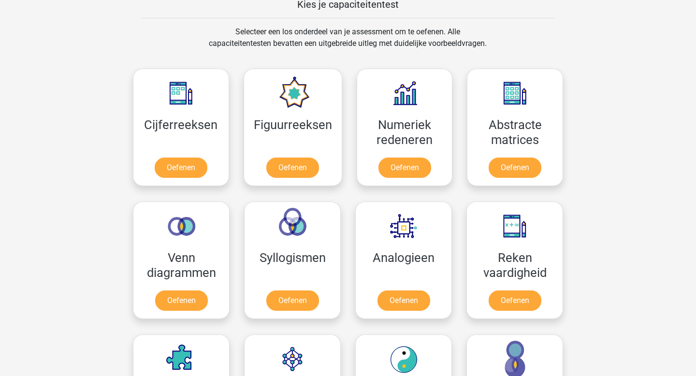
scroll to position [419, 0]
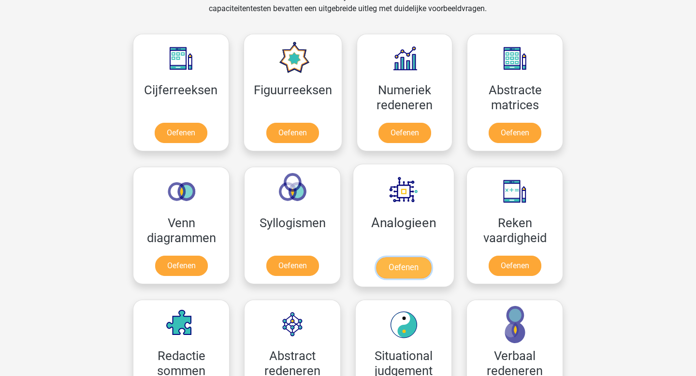
click at [383, 257] on link "Oefenen" at bounding box center [403, 267] width 55 height 21
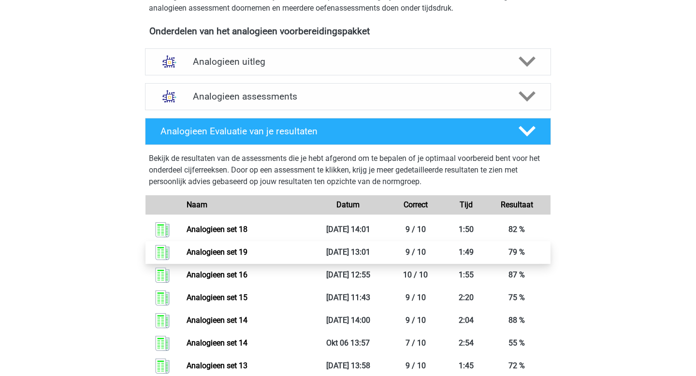
scroll to position [314, 0]
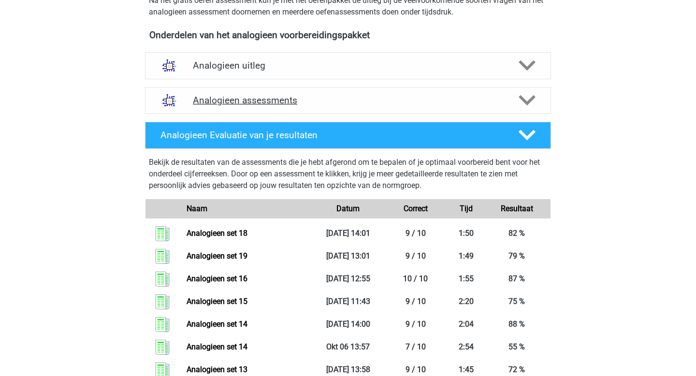
click at [263, 106] on div "Analogieen assessments" at bounding box center [348, 100] width 406 height 27
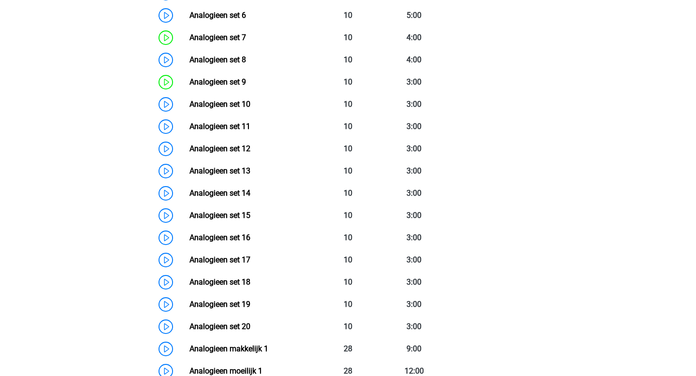
scroll to position [645, 0]
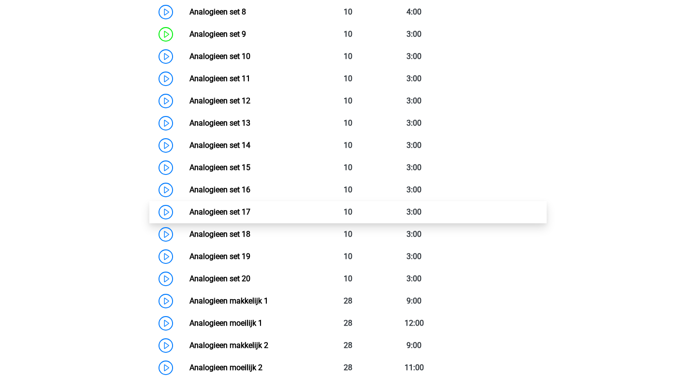
click at [241, 213] on link "Analogieen set 17" at bounding box center [219, 211] width 61 height 9
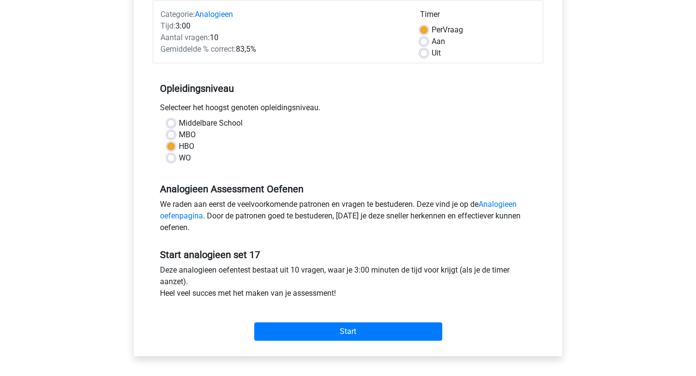
scroll to position [187, 0]
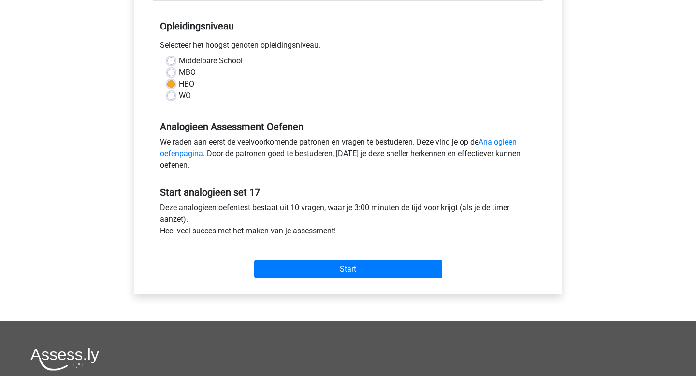
click at [287, 281] on div "Start" at bounding box center [348, 262] width 390 height 42
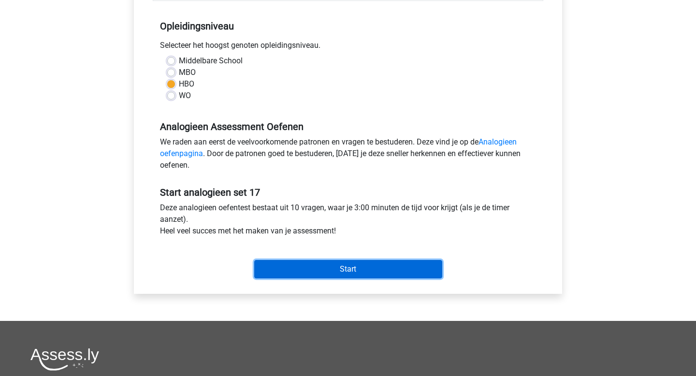
click at [295, 271] on input "Start" at bounding box center [348, 269] width 188 height 18
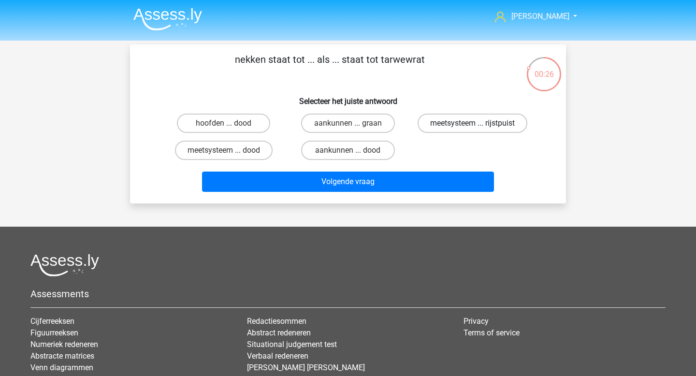
click at [456, 126] on label "meetsysteem ... rijstpuist" at bounding box center [472, 123] width 110 height 19
click at [472, 126] on input "meetsysteem ... rijstpuist" at bounding box center [475, 126] width 6 height 6
radio input "true"
click at [235, 159] on label "meetsysteem ... dood" at bounding box center [224, 150] width 98 height 19
click at [230, 157] on input "meetsysteem ... dood" at bounding box center [227, 153] width 6 height 6
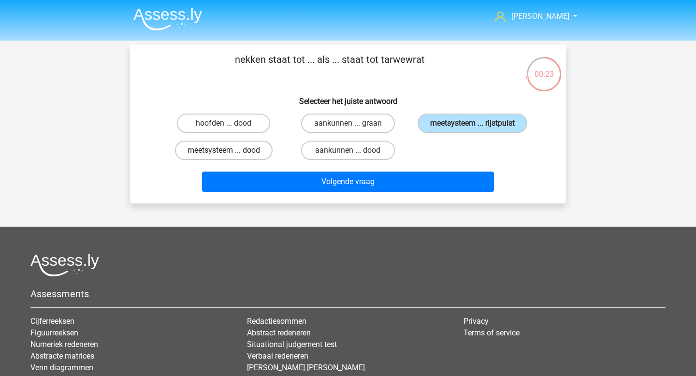
radio input "true"
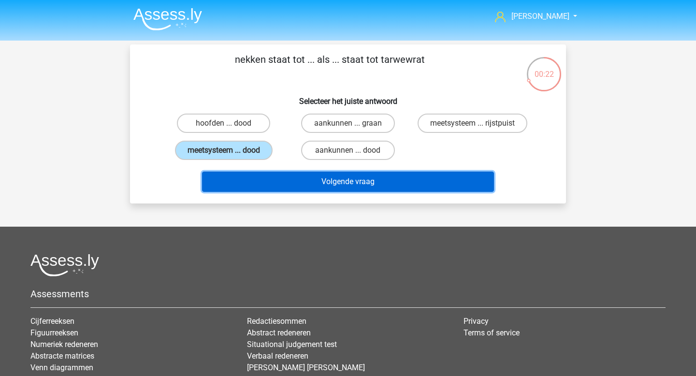
click at [306, 174] on button "Volgende vraag" at bounding box center [348, 181] width 292 height 20
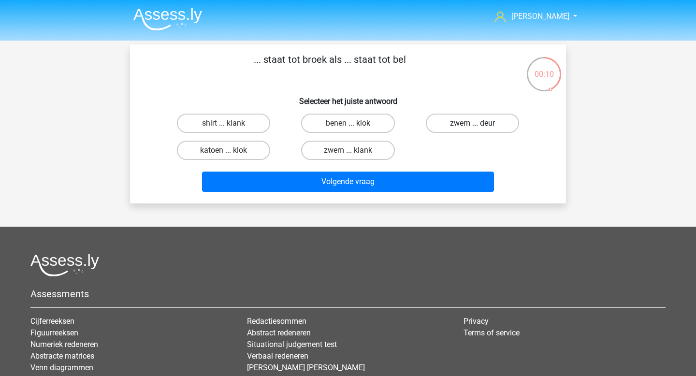
click at [494, 132] on label "zwem ... deur" at bounding box center [472, 123] width 93 height 19
click at [478, 129] on input "zwem ... deur" at bounding box center [475, 126] width 6 height 6
radio input "true"
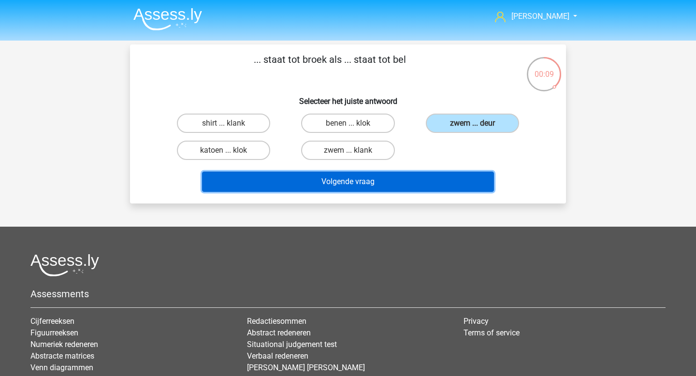
click at [430, 186] on button "Volgende vraag" at bounding box center [348, 181] width 292 height 20
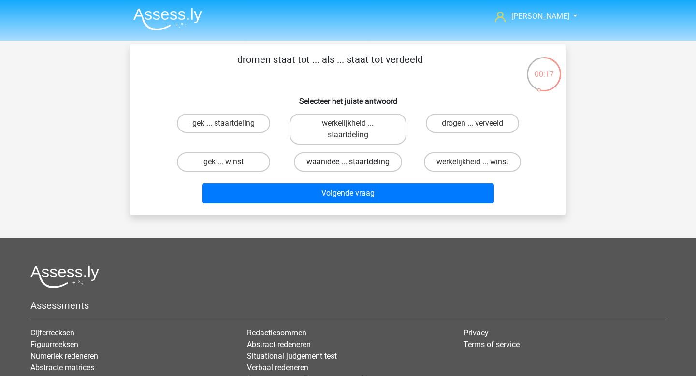
click at [384, 169] on label "waanidee ... staartdeling" at bounding box center [348, 161] width 108 height 19
click at [354, 168] on input "waanidee ... staartdeling" at bounding box center [351, 165] width 6 height 6
radio input "true"
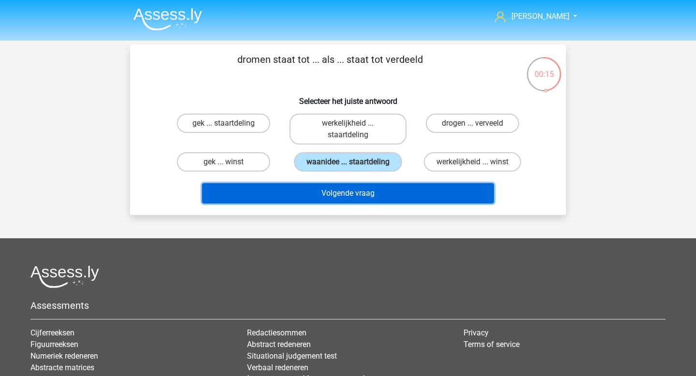
click at [376, 199] on button "Volgende vraag" at bounding box center [348, 193] width 292 height 20
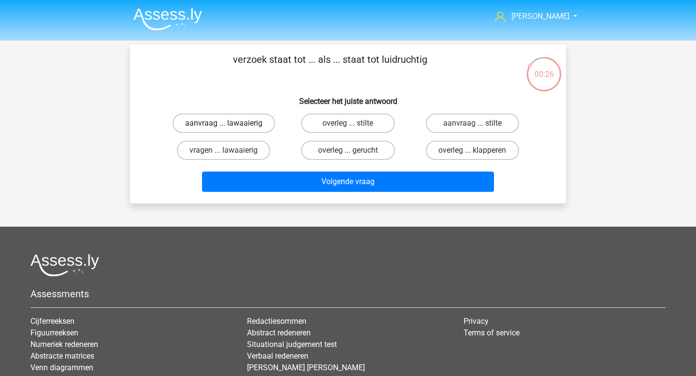
click at [252, 125] on label "aanvraag ... lawaaierig" at bounding box center [223, 123] width 102 height 19
click at [230, 125] on input "aanvraag ... lawaaierig" at bounding box center [227, 126] width 6 height 6
radio input "true"
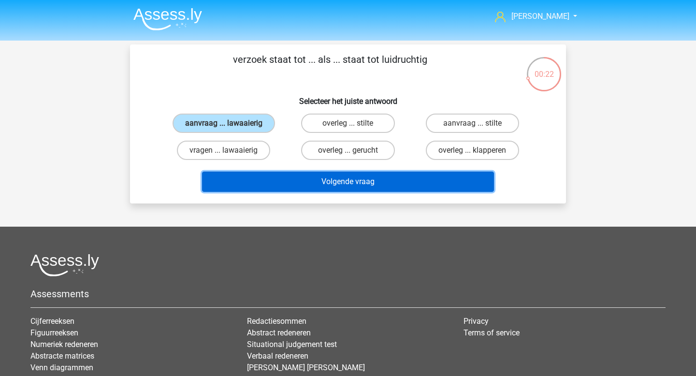
click at [322, 177] on button "Volgende vraag" at bounding box center [348, 181] width 292 height 20
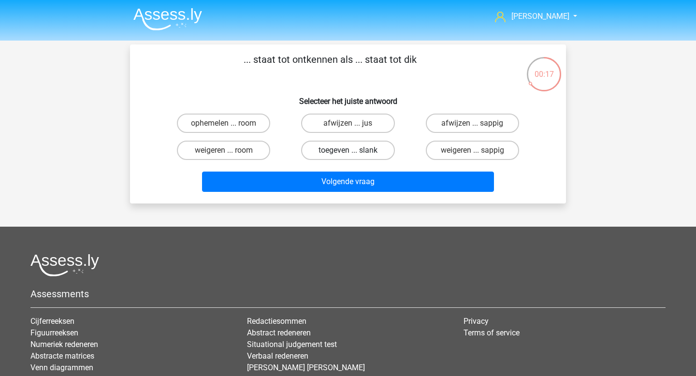
click at [316, 157] on label "toegeven ... slank" at bounding box center [347, 150] width 93 height 19
click at [348, 157] on input "toegeven ... slank" at bounding box center [351, 153] width 6 height 6
radio input "true"
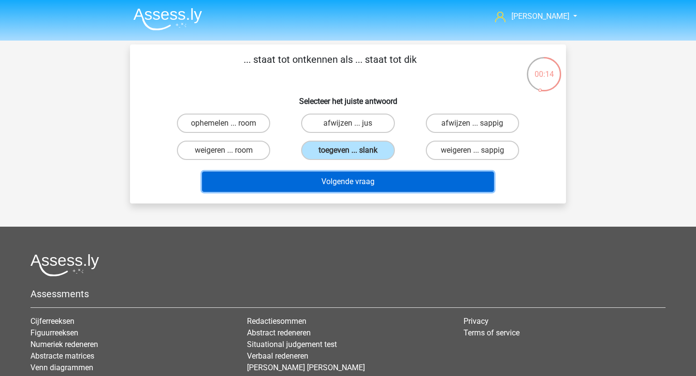
click at [316, 178] on button "Volgende vraag" at bounding box center [348, 181] width 292 height 20
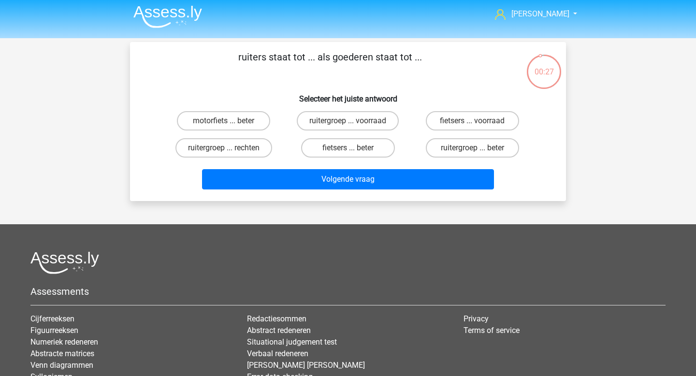
scroll to position [1, 0]
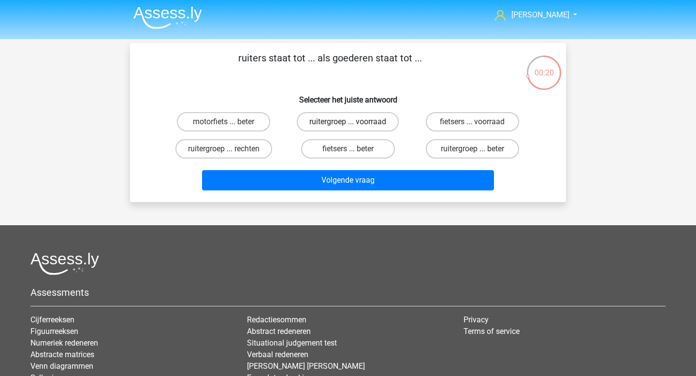
click at [363, 119] on label "ruitergroep ... voorraad" at bounding box center [348, 121] width 102 height 19
click at [354, 122] on input "ruitergroep ... voorraad" at bounding box center [351, 125] width 6 height 6
radio input "true"
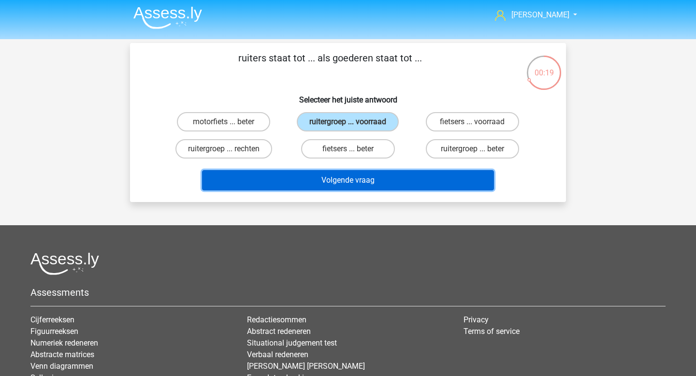
click at [323, 186] on button "Volgende vraag" at bounding box center [348, 180] width 292 height 20
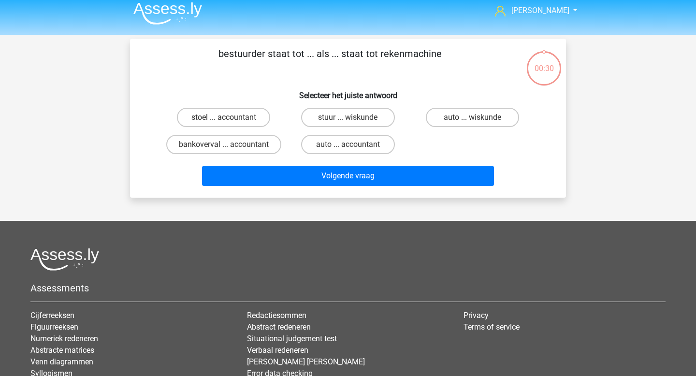
scroll to position [0, 0]
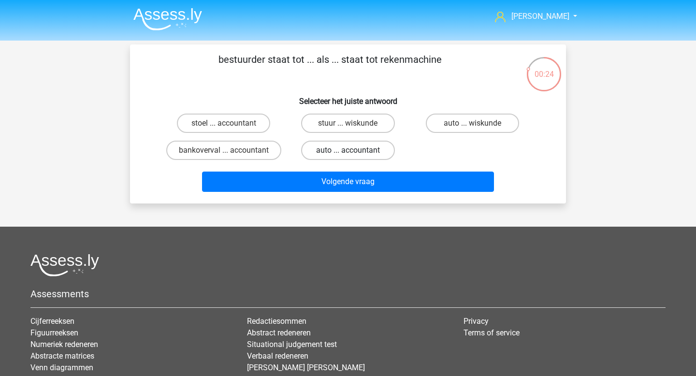
click at [376, 154] on label "auto ... accountant" at bounding box center [347, 150] width 93 height 19
click at [354, 154] on input "auto ... accountant" at bounding box center [351, 153] width 6 height 6
radio input "true"
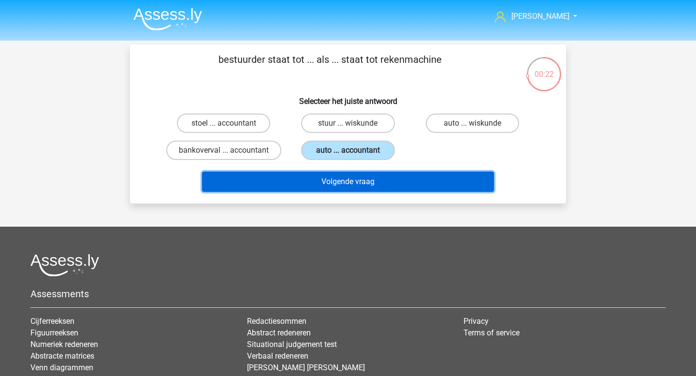
click at [371, 180] on button "Volgende vraag" at bounding box center [348, 181] width 292 height 20
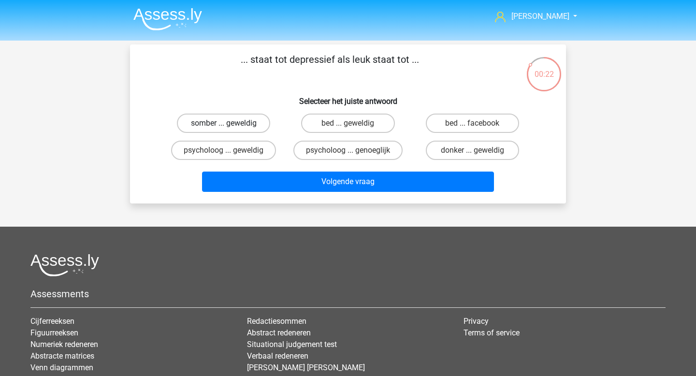
click at [253, 125] on label "somber ... geweldig" at bounding box center [223, 123] width 93 height 19
click at [230, 125] on input "somber ... geweldig" at bounding box center [227, 126] width 6 height 6
radio input "true"
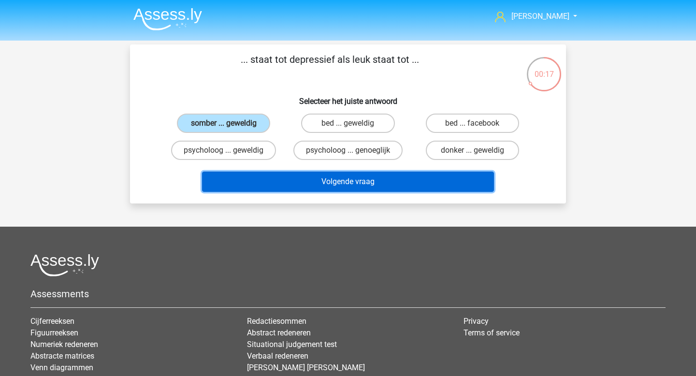
click at [352, 181] on button "Volgende vraag" at bounding box center [348, 181] width 292 height 20
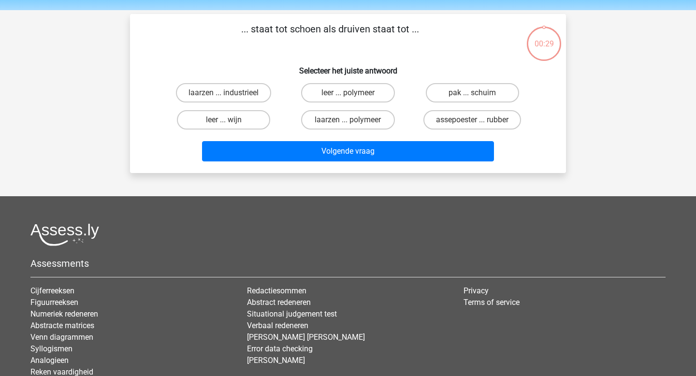
scroll to position [26, 0]
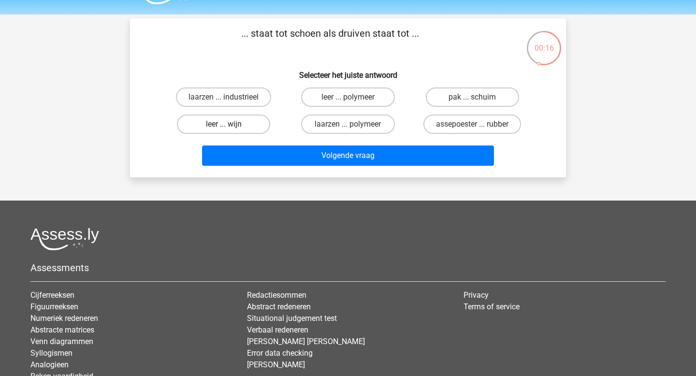
click at [257, 126] on label "leer ... wijn" at bounding box center [223, 123] width 93 height 19
click at [230, 126] on input "leer ... wijn" at bounding box center [227, 127] width 6 height 6
radio input "true"
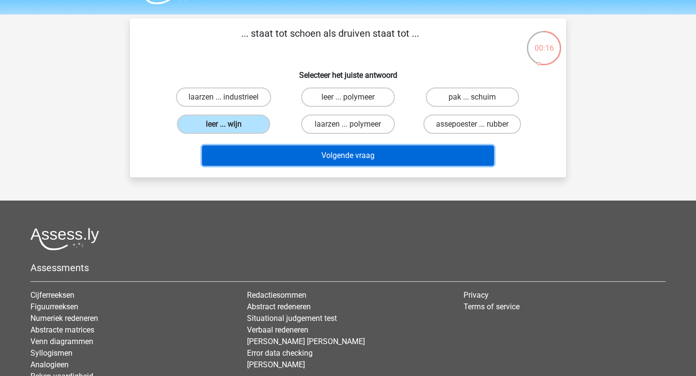
click at [321, 157] on button "Volgende vraag" at bounding box center [348, 155] width 292 height 20
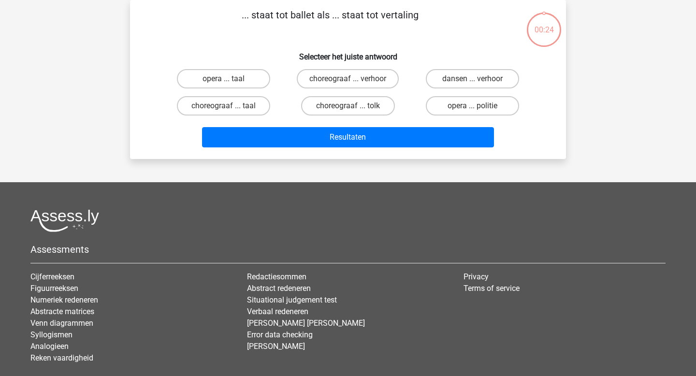
scroll to position [25, 0]
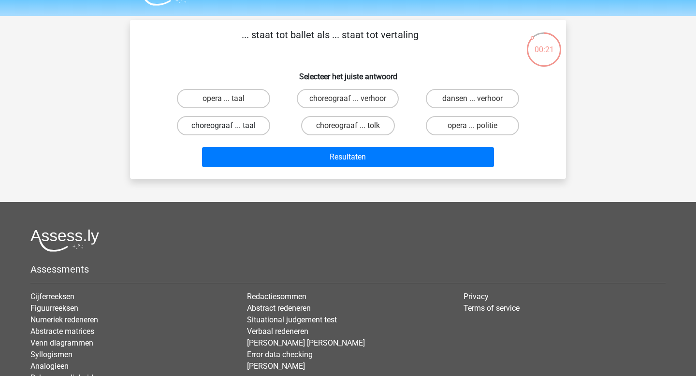
click at [255, 124] on label "choreograaf ... taal" at bounding box center [223, 125] width 93 height 19
click at [230, 126] on input "choreograaf ... taal" at bounding box center [227, 129] width 6 height 6
radio input "true"
click at [323, 126] on label "choreograaf ... tolk" at bounding box center [347, 125] width 93 height 19
click at [348, 126] on input "choreograaf ... tolk" at bounding box center [351, 129] width 6 height 6
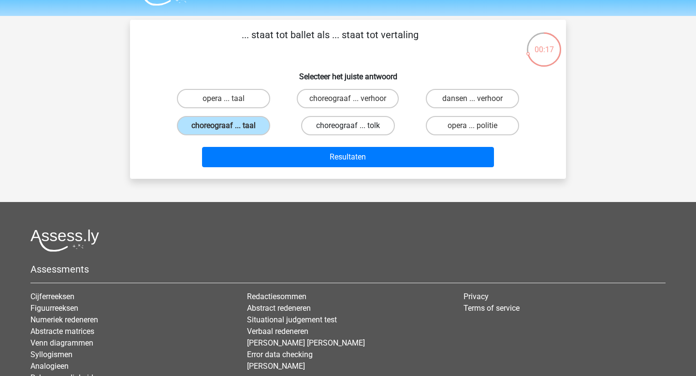
radio input "true"
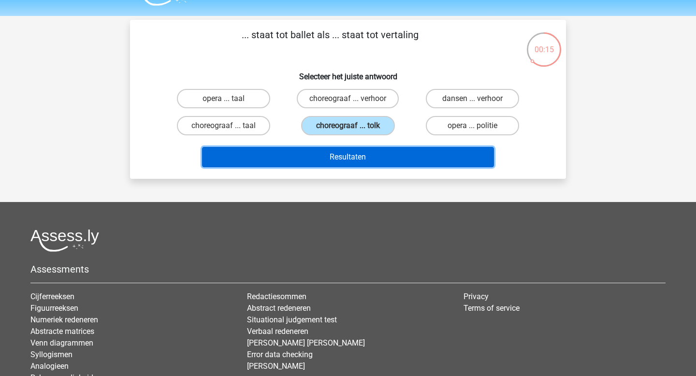
click at [346, 156] on button "Resultaten" at bounding box center [348, 157] width 292 height 20
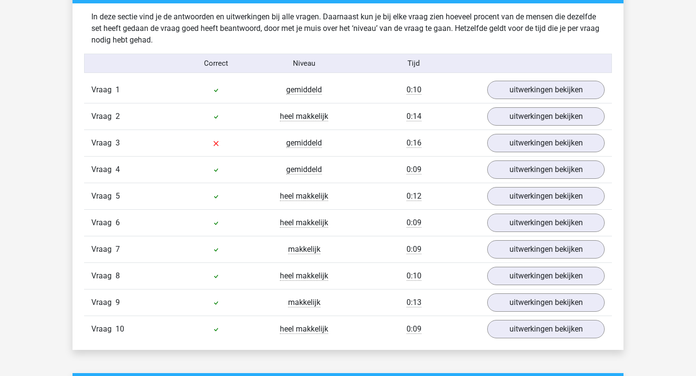
scroll to position [606, 0]
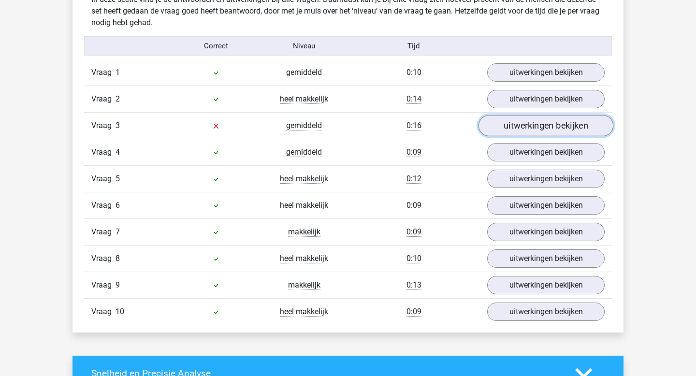
click at [534, 123] on link "uitwerkingen bekijken" at bounding box center [545, 125] width 135 height 21
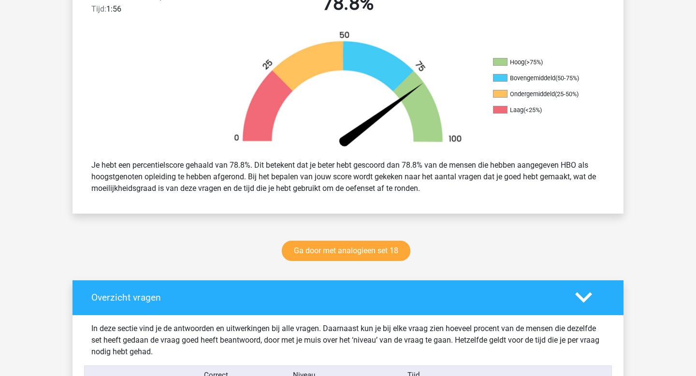
scroll to position [0, 0]
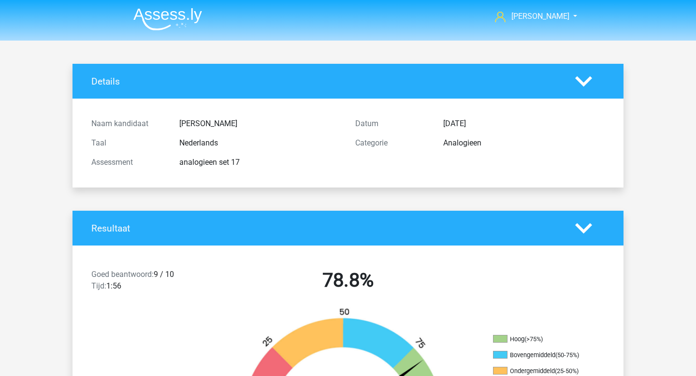
click at [170, 22] on img at bounding box center [167, 19] width 69 height 23
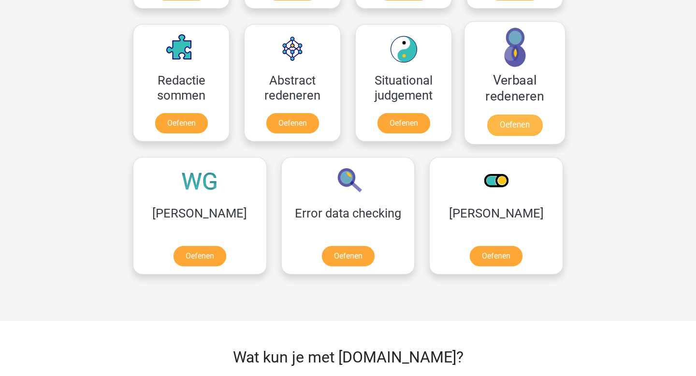
scroll to position [588, 0]
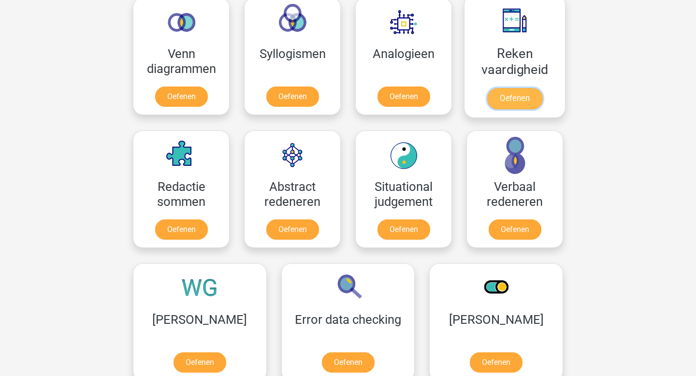
click at [519, 97] on link "Oefenen" at bounding box center [514, 98] width 55 height 21
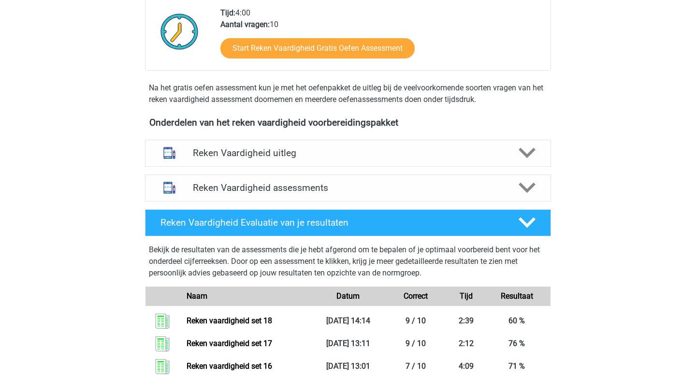
scroll to position [262, 0]
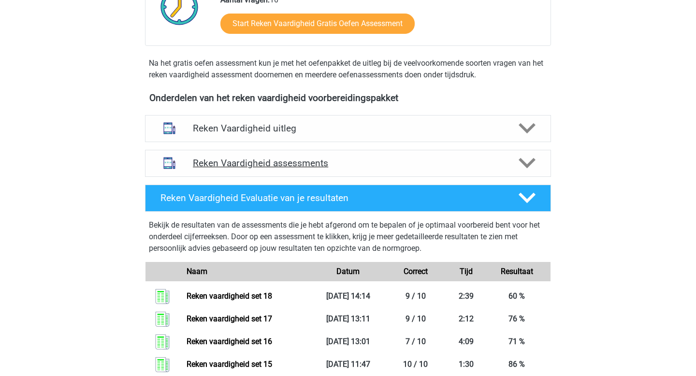
click at [304, 172] on div "Reken Vaardigheid assessments" at bounding box center [348, 163] width 406 height 27
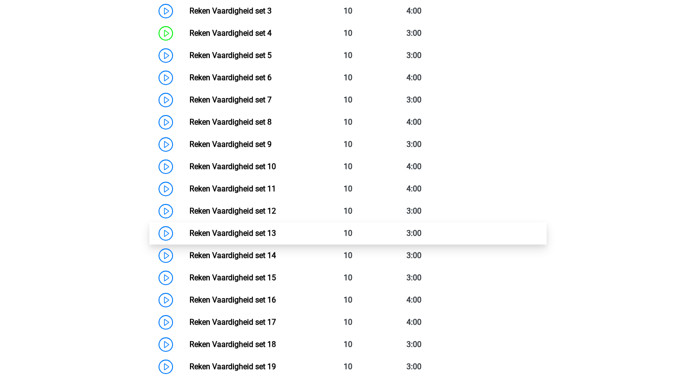
scroll to position [715, 0]
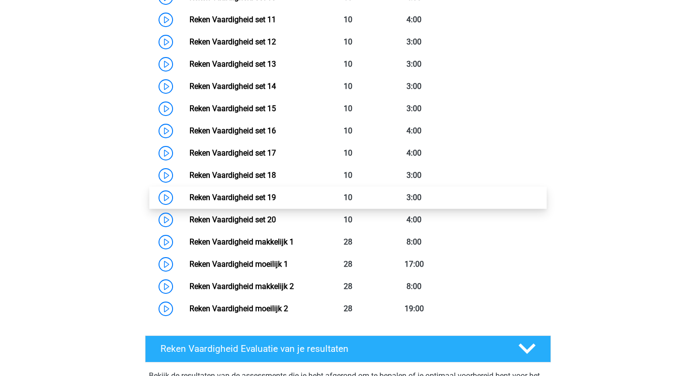
click at [274, 202] on link "Reken Vaardigheid set 19" at bounding box center [232, 197] width 86 height 9
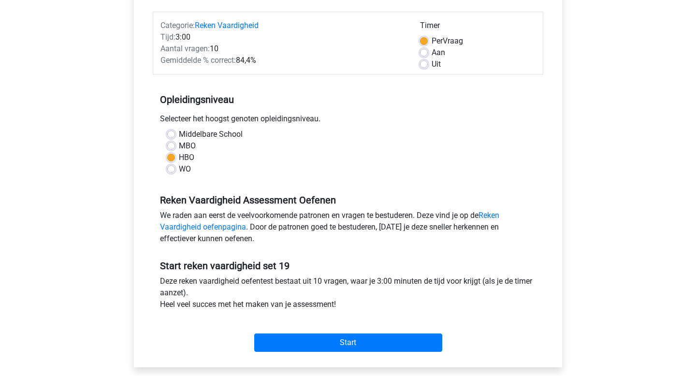
scroll to position [320, 0]
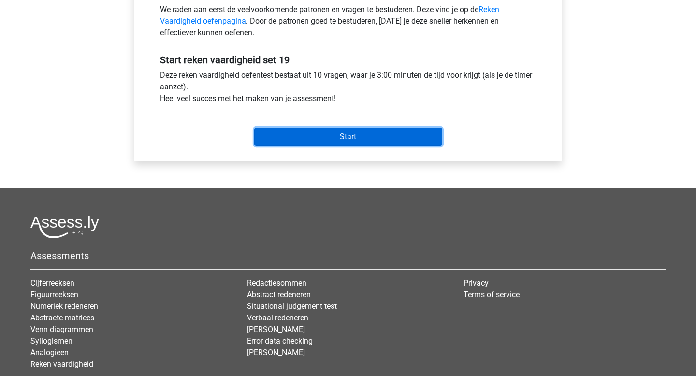
click at [339, 145] on input "Start" at bounding box center [348, 137] width 188 height 18
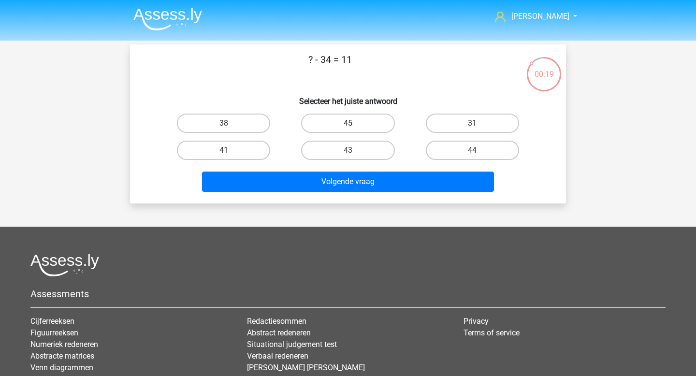
click at [367, 130] on label "45" at bounding box center [347, 123] width 93 height 19
click at [354, 129] on input "45" at bounding box center [351, 126] width 6 height 6
radio input "true"
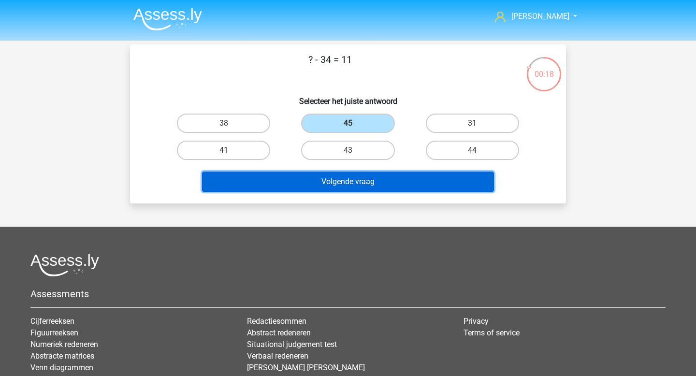
click at [353, 178] on button "Volgende vraag" at bounding box center [348, 181] width 292 height 20
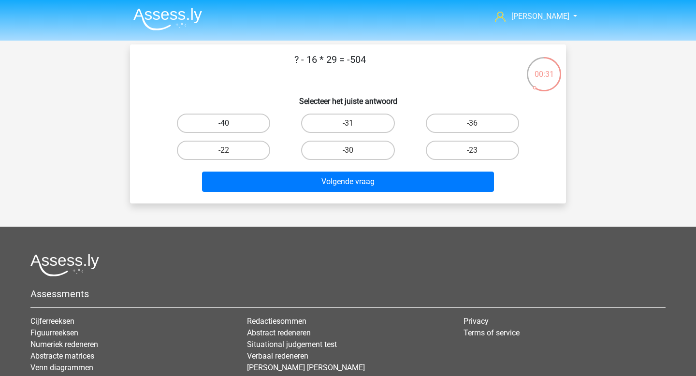
click at [243, 127] on label "-40" at bounding box center [223, 123] width 93 height 19
click at [230, 127] on input "-40" at bounding box center [227, 126] width 6 height 6
radio input "true"
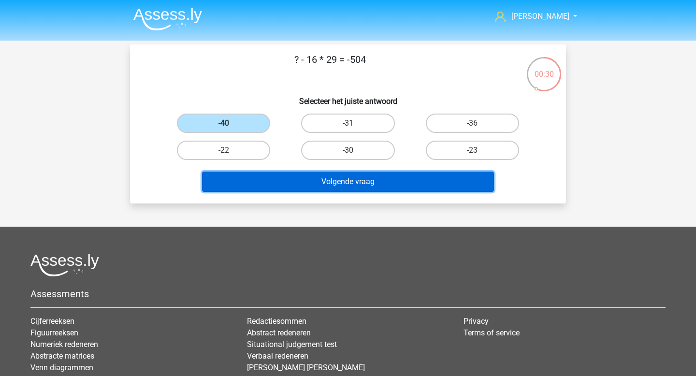
click at [325, 188] on button "Volgende vraag" at bounding box center [348, 181] width 292 height 20
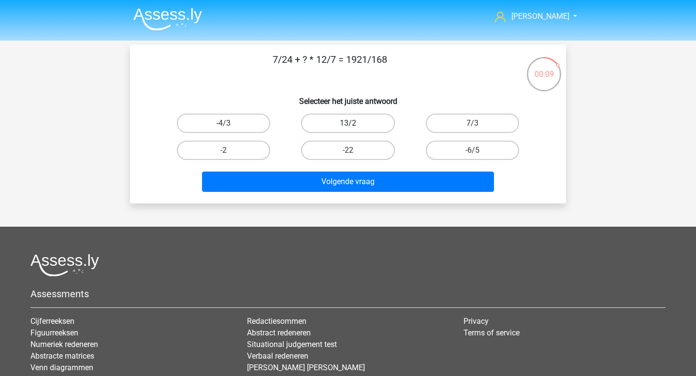
click at [382, 132] on label "13/2" at bounding box center [347, 123] width 93 height 19
click at [354, 129] on input "13/2" at bounding box center [351, 126] width 6 height 6
radio input "true"
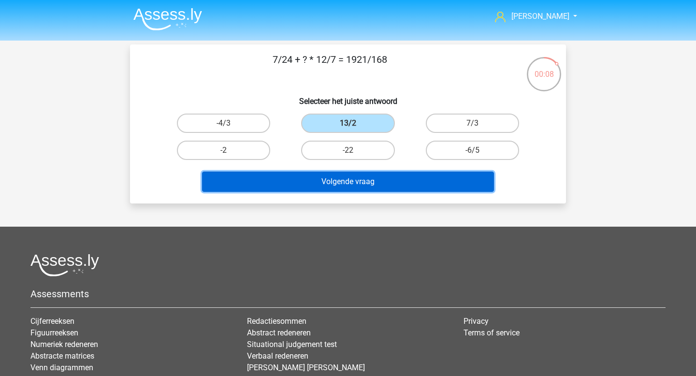
click at [373, 178] on button "Volgende vraag" at bounding box center [348, 181] width 292 height 20
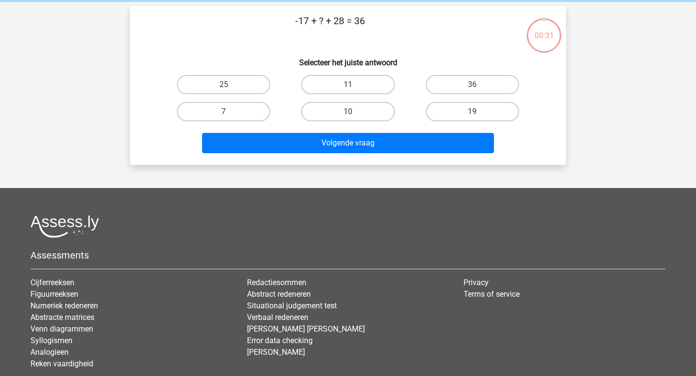
scroll to position [44, 0]
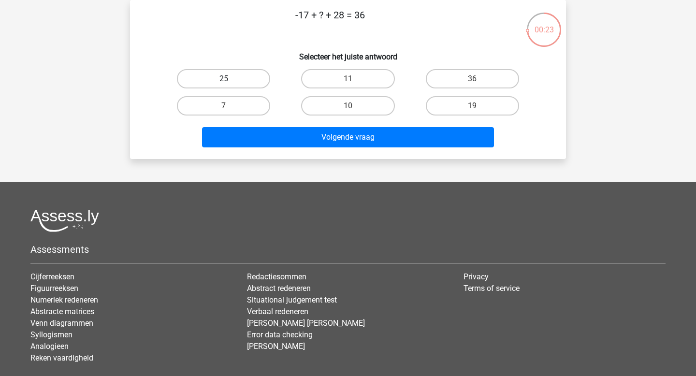
click at [250, 84] on label "25" at bounding box center [223, 78] width 93 height 19
click at [230, 84] on input "25" at bounding box center [227, 82] width 6 height 6
radio input "true"
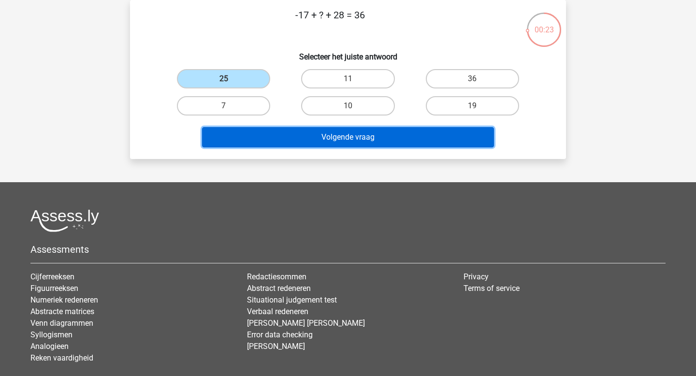
click at [308, 142] on button "Volgende vraag" at bounding box center [348, 137] width 292 height 20
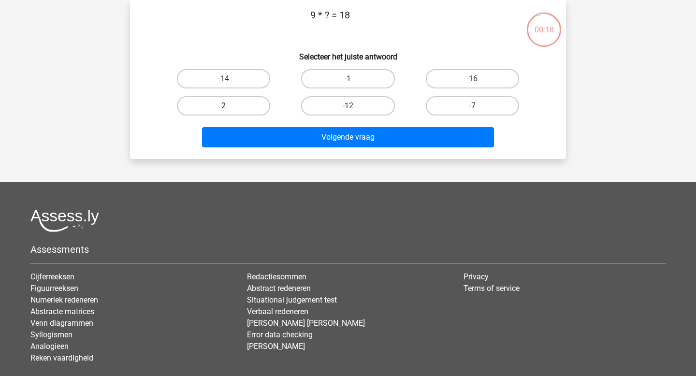
click at [258, 105] on label "2" at bounding box center [223, 105] width 93 height 19
click at [230, 106] on input "2" at bounding box center [227, 109] width 6 height 6
radio input "true"
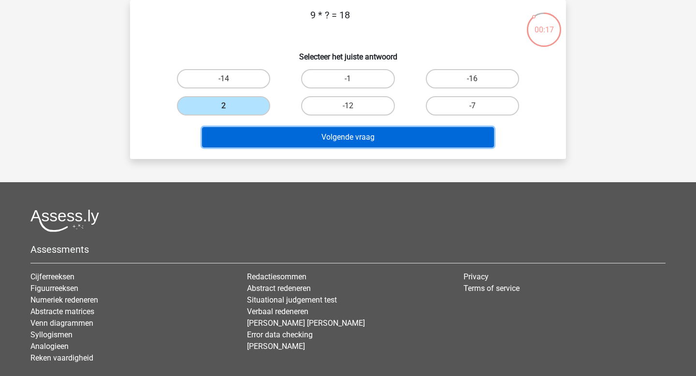
click at [284, 129] on button "Volgende vraag" at bounding box center [348, 137] width 292 height 20
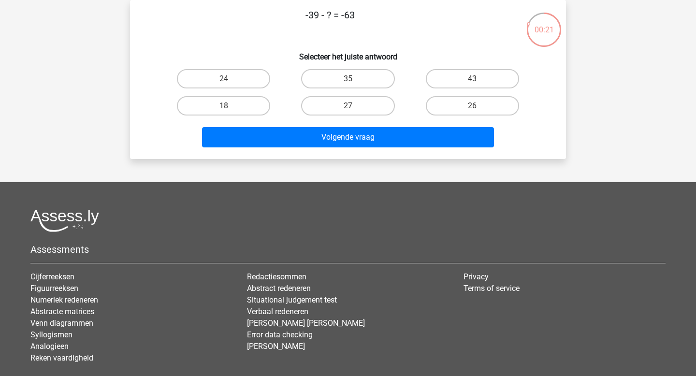
click at [225, 80] on input "24" at bounding box center [227, 82] width 6 height 6
radio input "true"
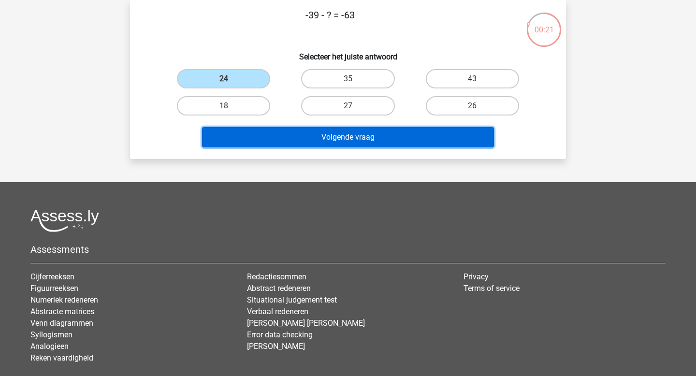
click at [298, 139] on button "Volgende vraag" at bounding box center [348, 137] width 292 height 20
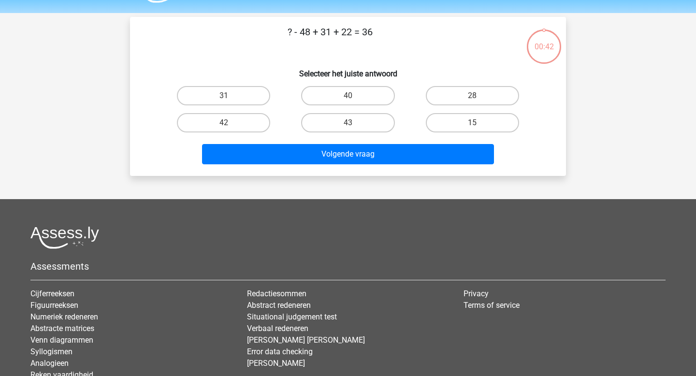
scroll to position [26, 0]
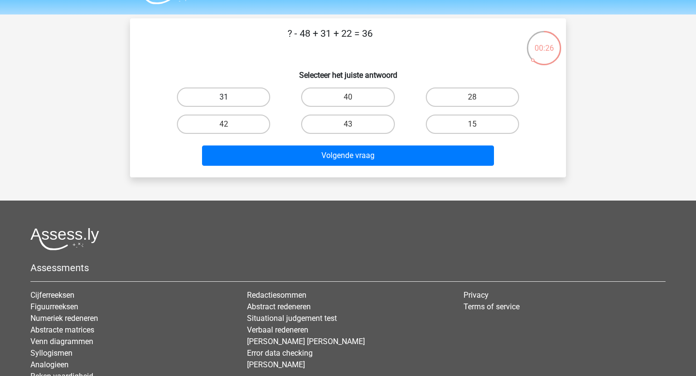
click at [262, 95] on label "31" at bounding box center [223, 96] width 93 height 19
click at [230, 97] on input "31" at bounding box center [227, 100] width 6 height 6
radio input "true"
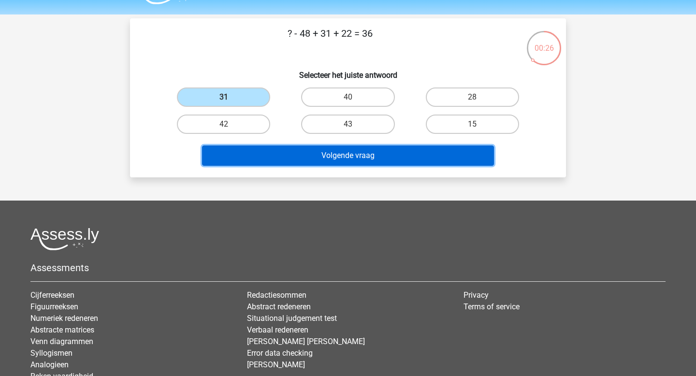
click at [322, 154] on button "Volgende vraag" at bounding box center [348, 155] width 292 height 20
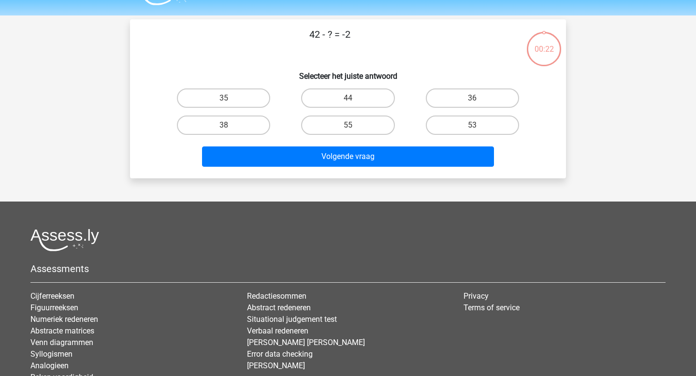
scroll to position [1, 0]
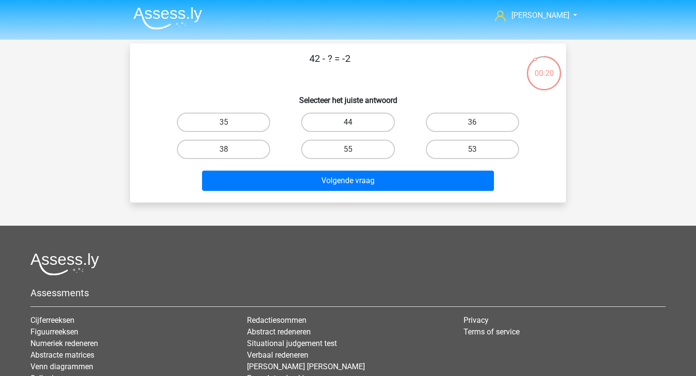
click at [342, 122] on label "44" at bounding box center [347, 122] width 93 height 19
click at [348, 122] on input "44" at bounding box center [351, 125] width 6 height 6
radio input "true"
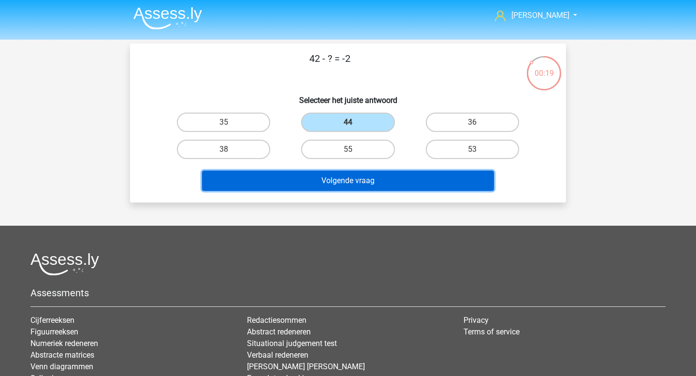
click at [332, 172] on button "Volgende vraag" at bounding box center [348, 181] width 292 height 20
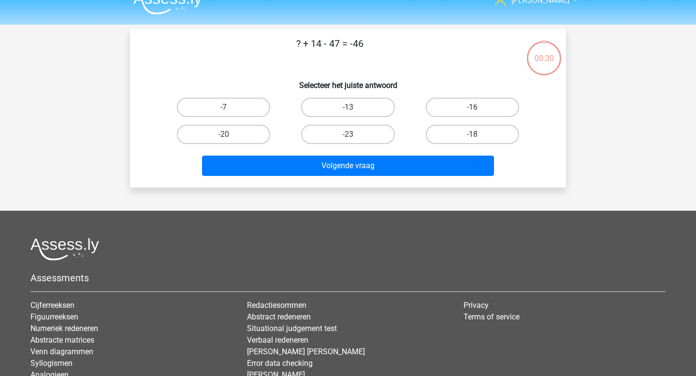
scroll to position [0, 0]
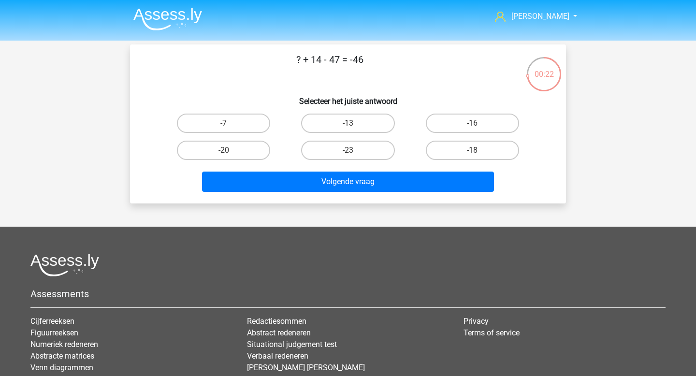
click at [350, 125] on input "-13" at bounding box center [351, 126] width 6 height 6
radio input "true"
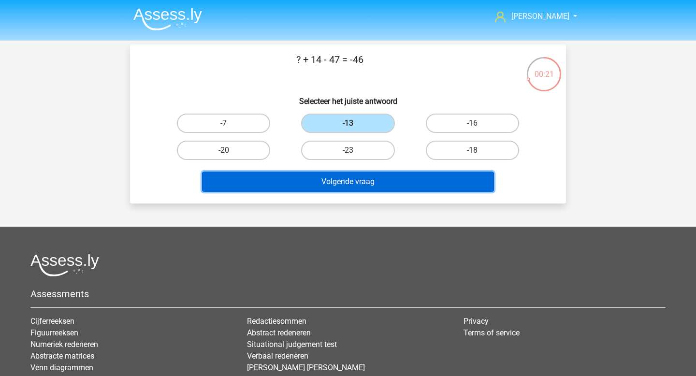
click at [349, 180] on button "Volgende vraag" at bounding box center [348, 181] width 292 height 20
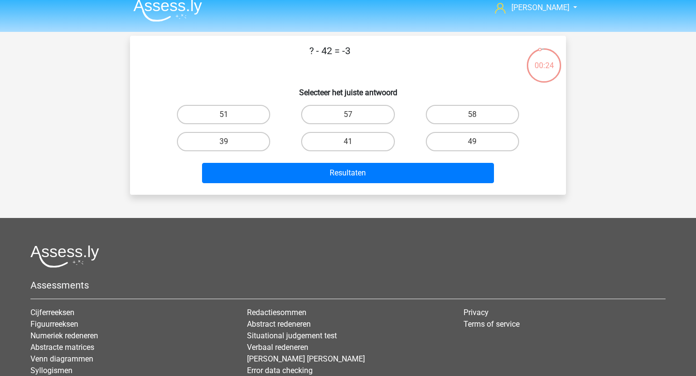
scroll to position [8, 0]
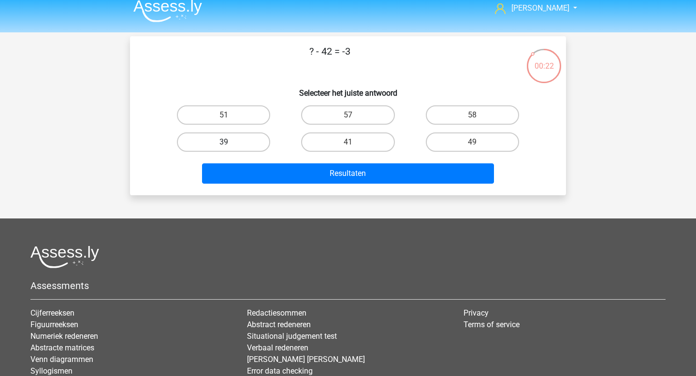
click at [247, 143] on label "39" at bounding box center [223, 141] width 93 height 19
click at [230, 143] on input "39" at bounding box center [227, 145] width 6 height 6
radio input "true"
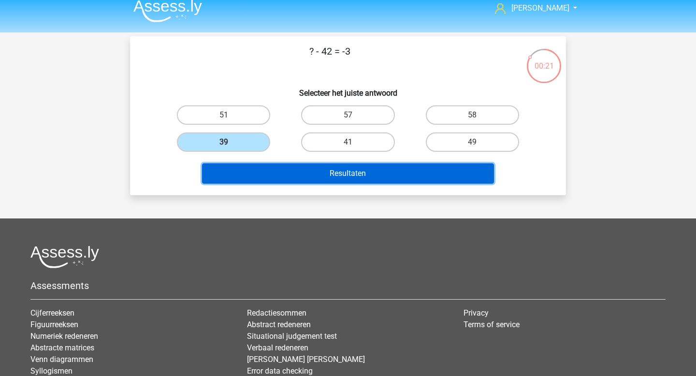
click at [396, 171] on button "Resultaten" at bounding box center [348, 173] width 292 height 20
